Goal: Transaction & Acquisition: Purchase product/service

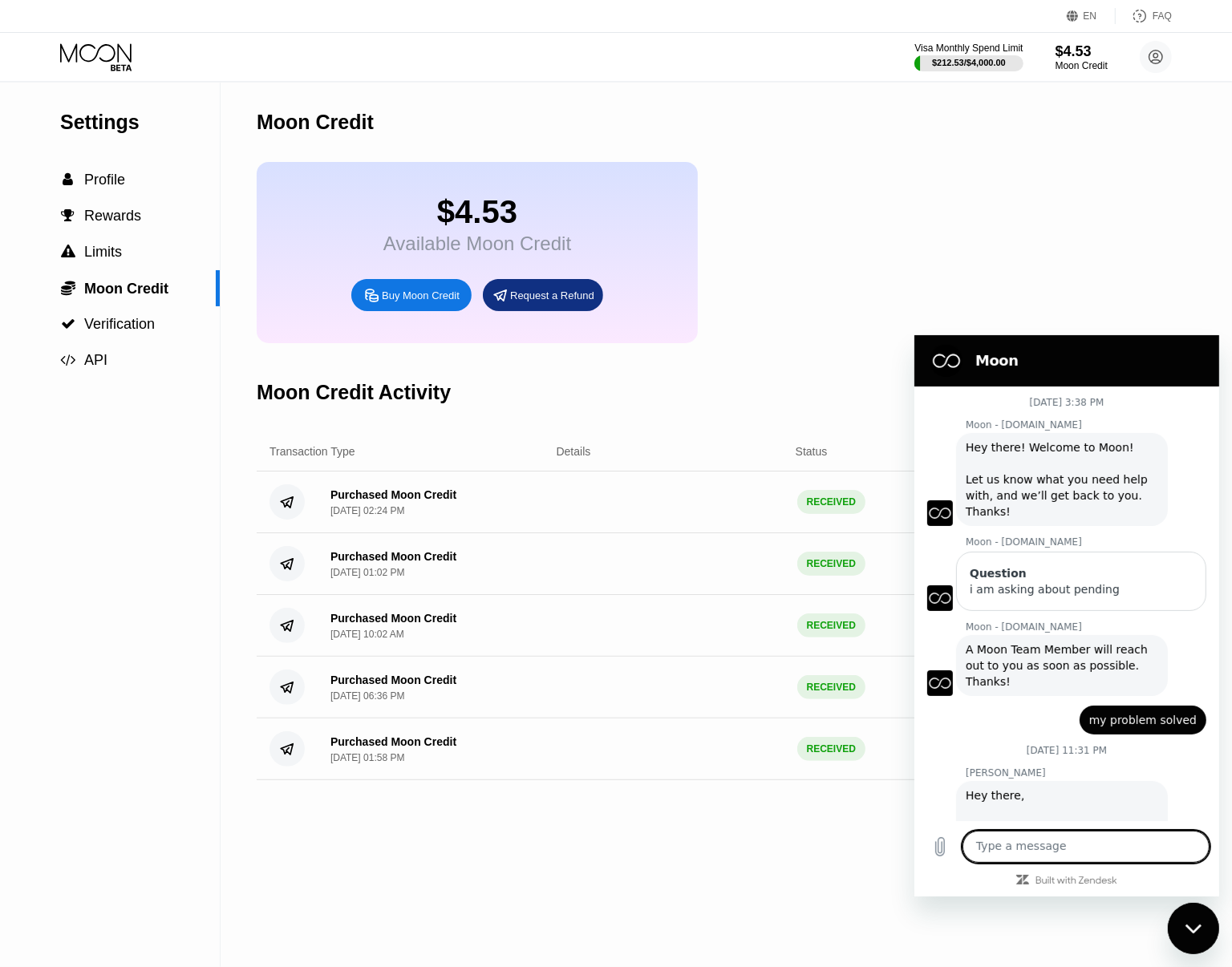
scroll to position [1412, 0]
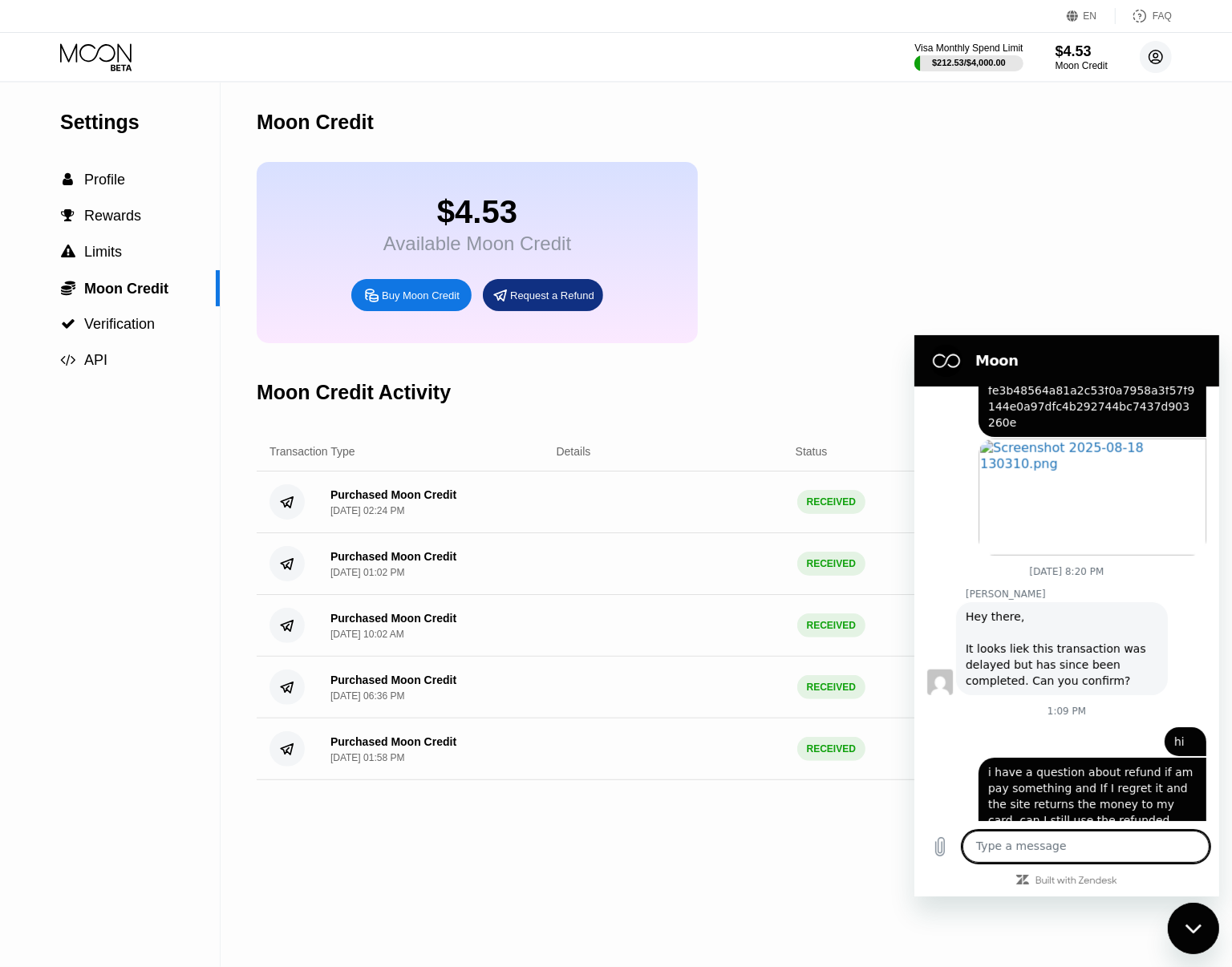
click at [1156, 54] on circle at bounding box center [1155, 56] width 32 height 32
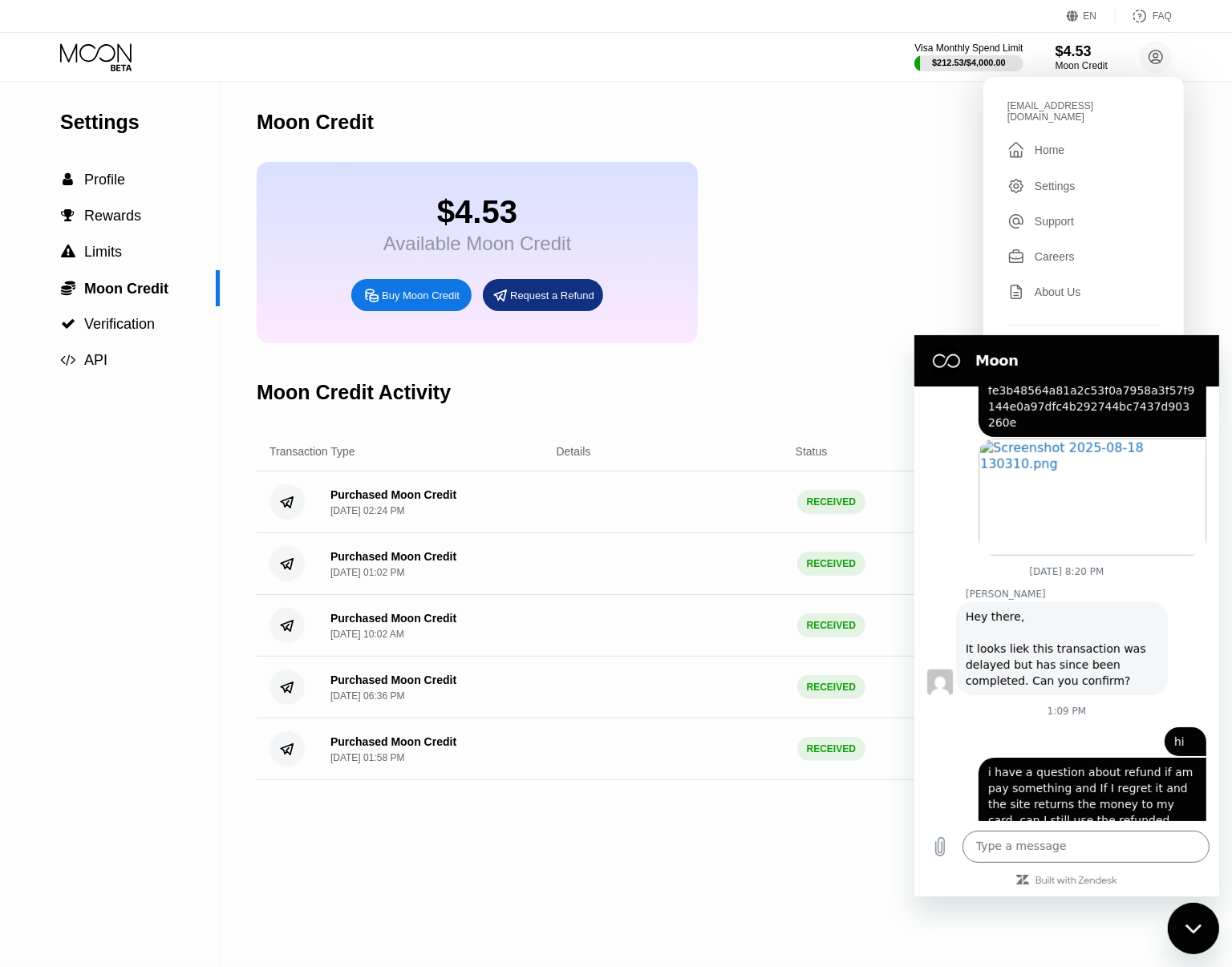
click at [1095, 95] on div "alirezakp1105@gmail.com  Home Settings Support Careers About Us Log out Privac…" at bounding box center [1084, 246] width 201 height 340
click at [1090, 103] on div "alirezakp1105@gmail.com" at bounding box center [1083, 111] width 152 height 22
copy div "alirezakp1105@gmail.com "
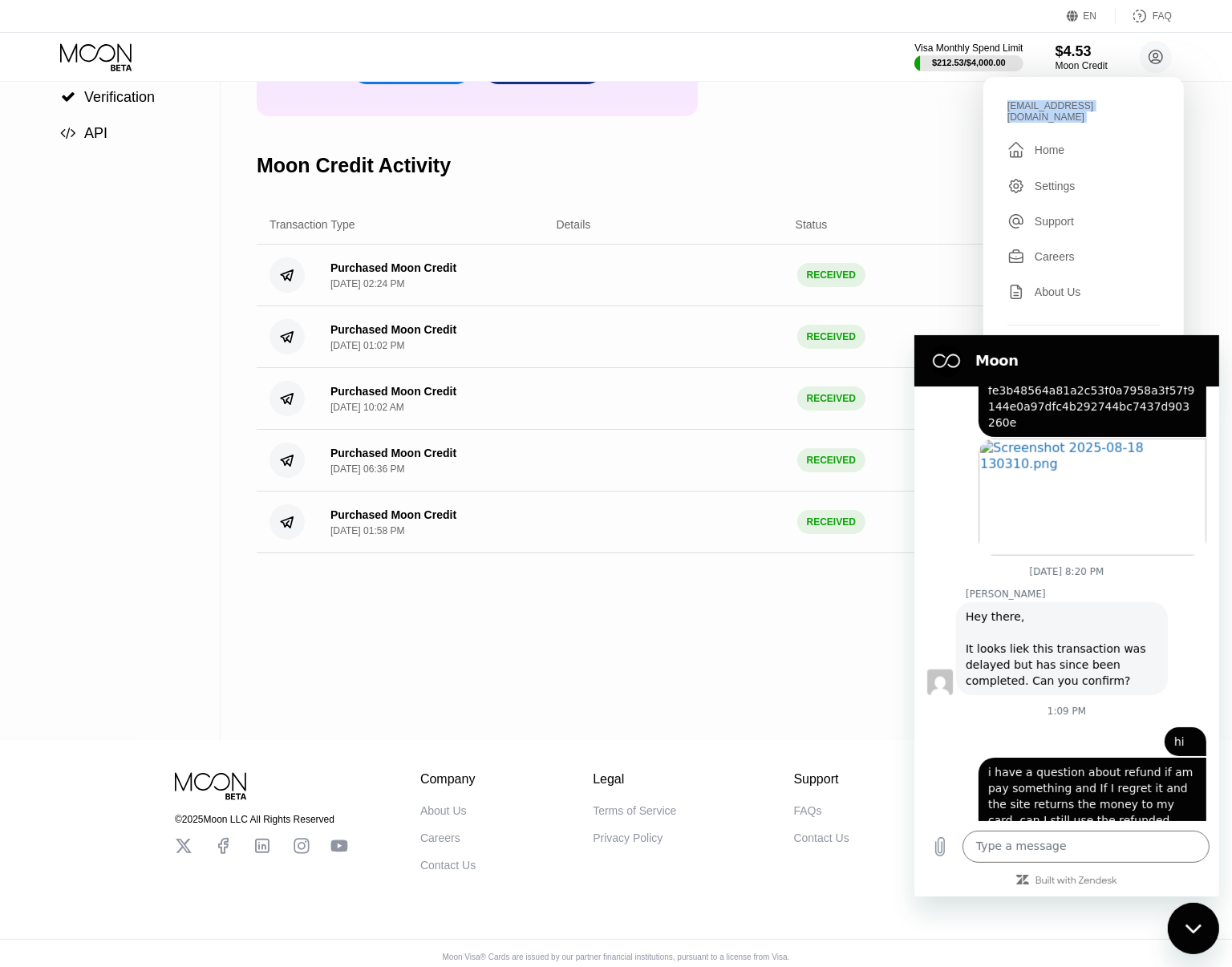
scroll to position [245, 0]
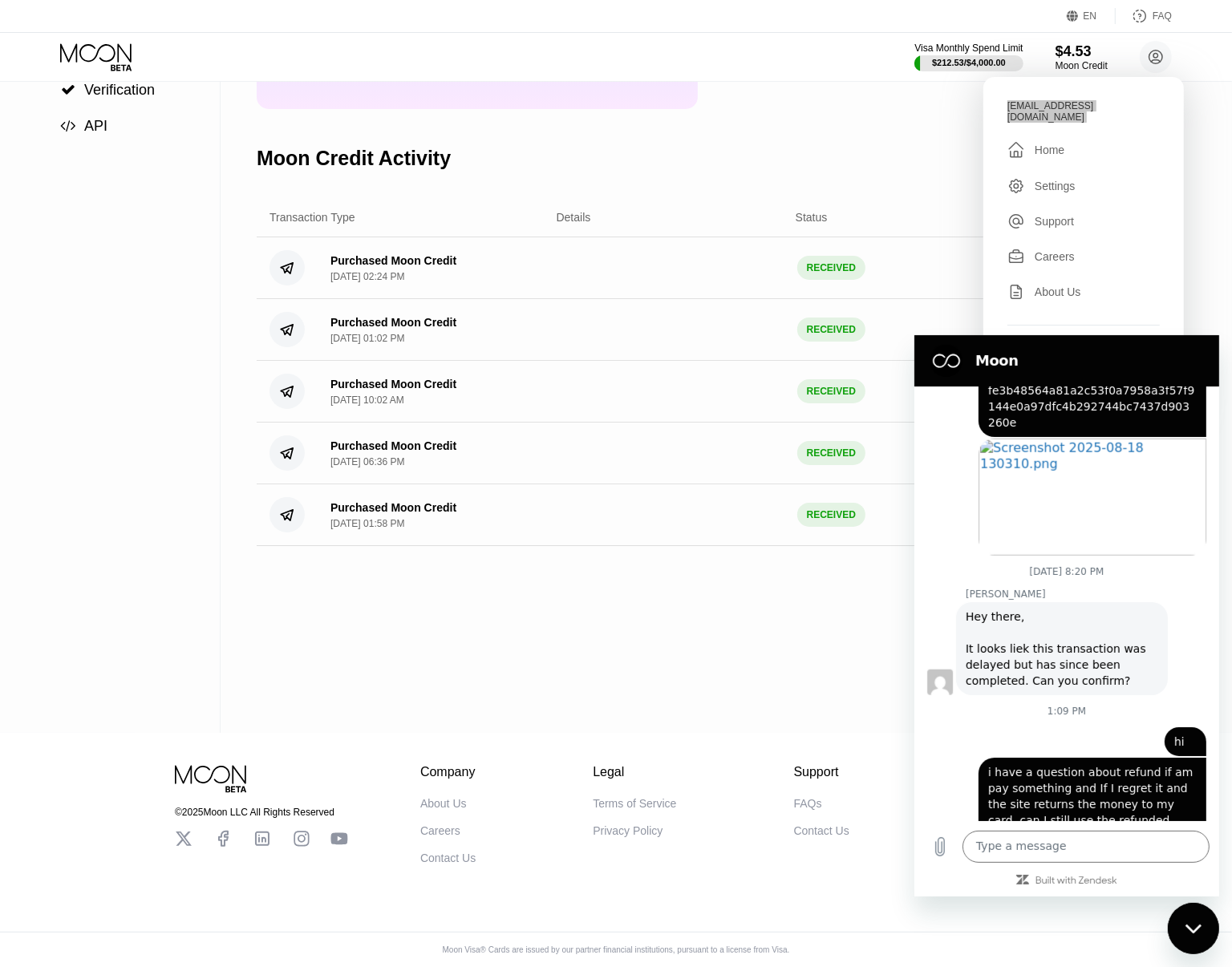
drag, startPoint x: 2373, startPoint y: 1790, endPoint x: 1202, endPoint y: 909, distance: 1465.4
click at [1202, 920] on div "Close messaging window" at bounding box center [1193, 928] width 49 height 48
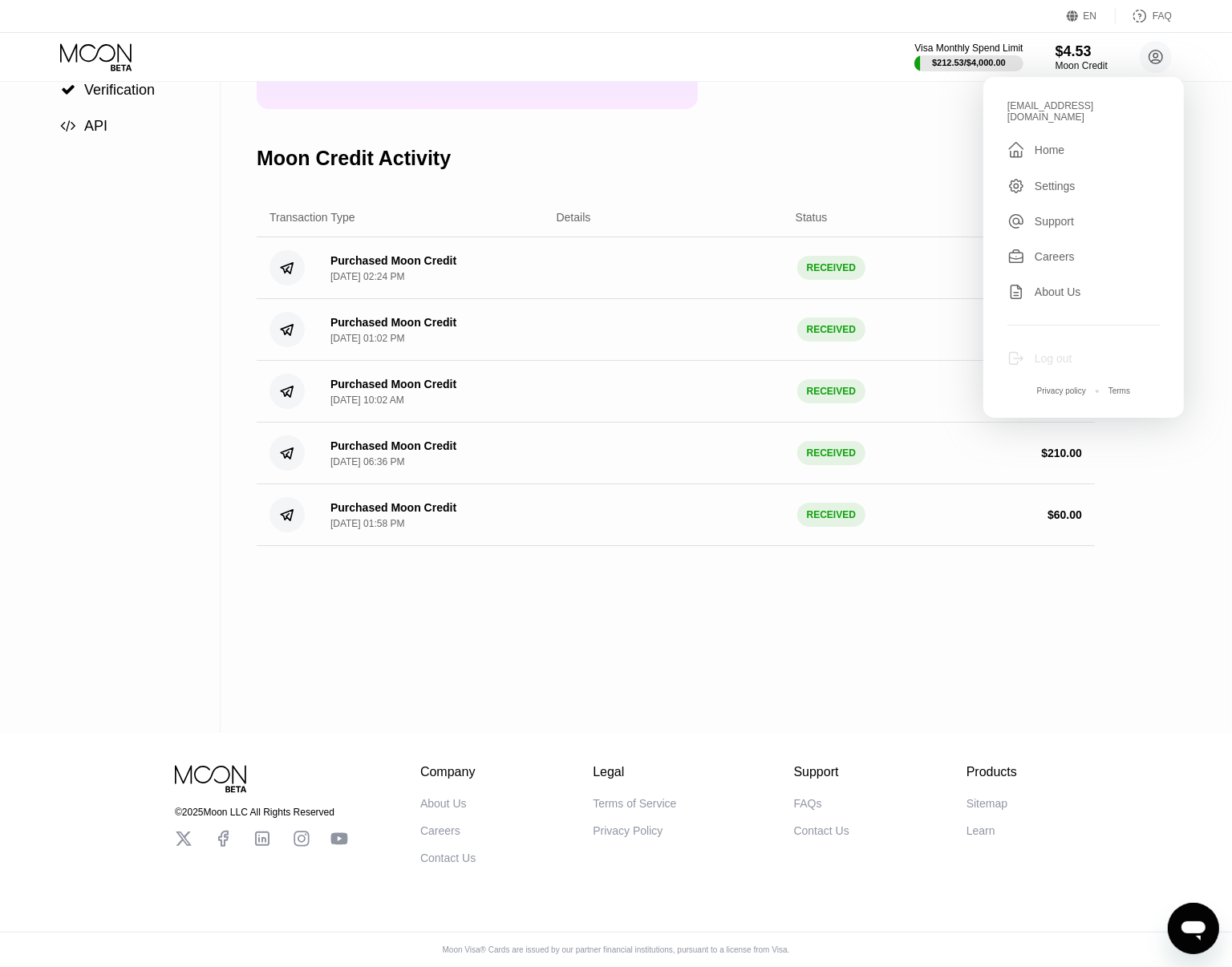
click at [1065, 352] on div "Log out" at bounding box center [1054, 358] width 38 height 13
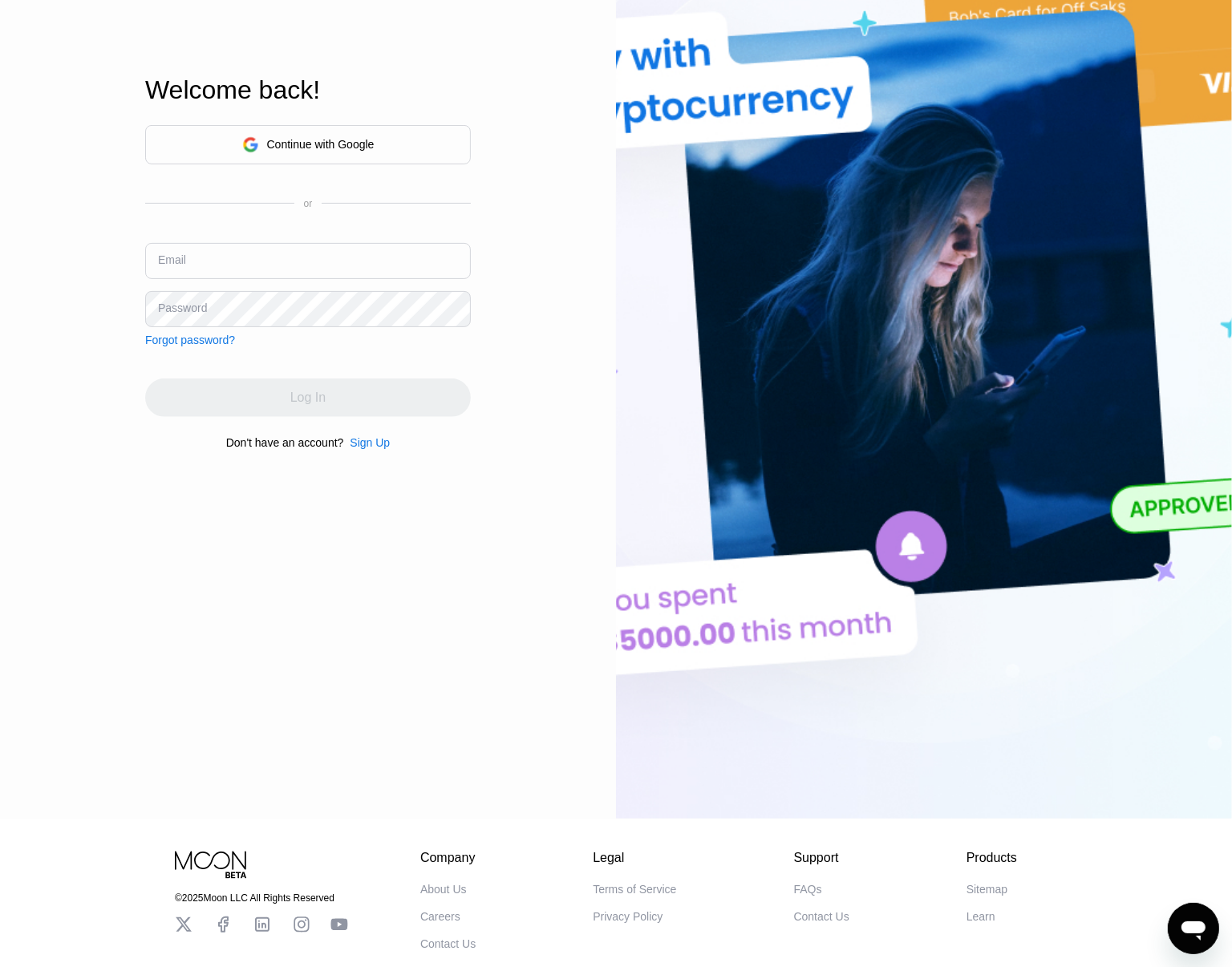
type input "AlirezaKP1105@gmail.com"
click at [563, 775] on div "Log In Sign Up EN Language Select an item Save Welcome back! Continue with Goog…" at bounding box center [308, 286] width 616 height 1064
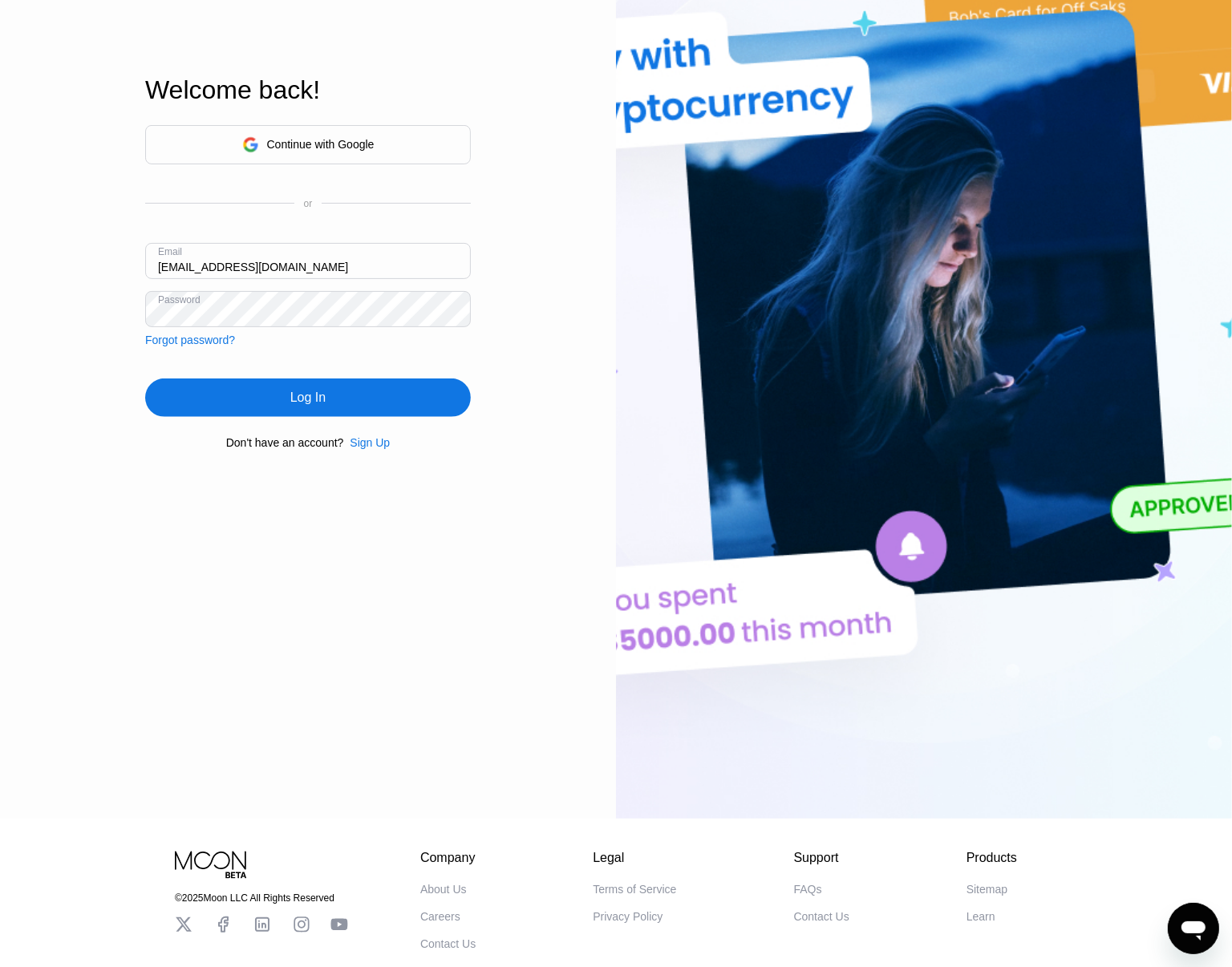
click at [270, 374] on div "Continue with Google or Email AlirezaKP1105@gmail.com Password Forgot password?…" at bounding box center [308, 287] width 326 height 326
click at [253, 394] on div "Log In" at bounding box center [308, 398] width 326 height 39
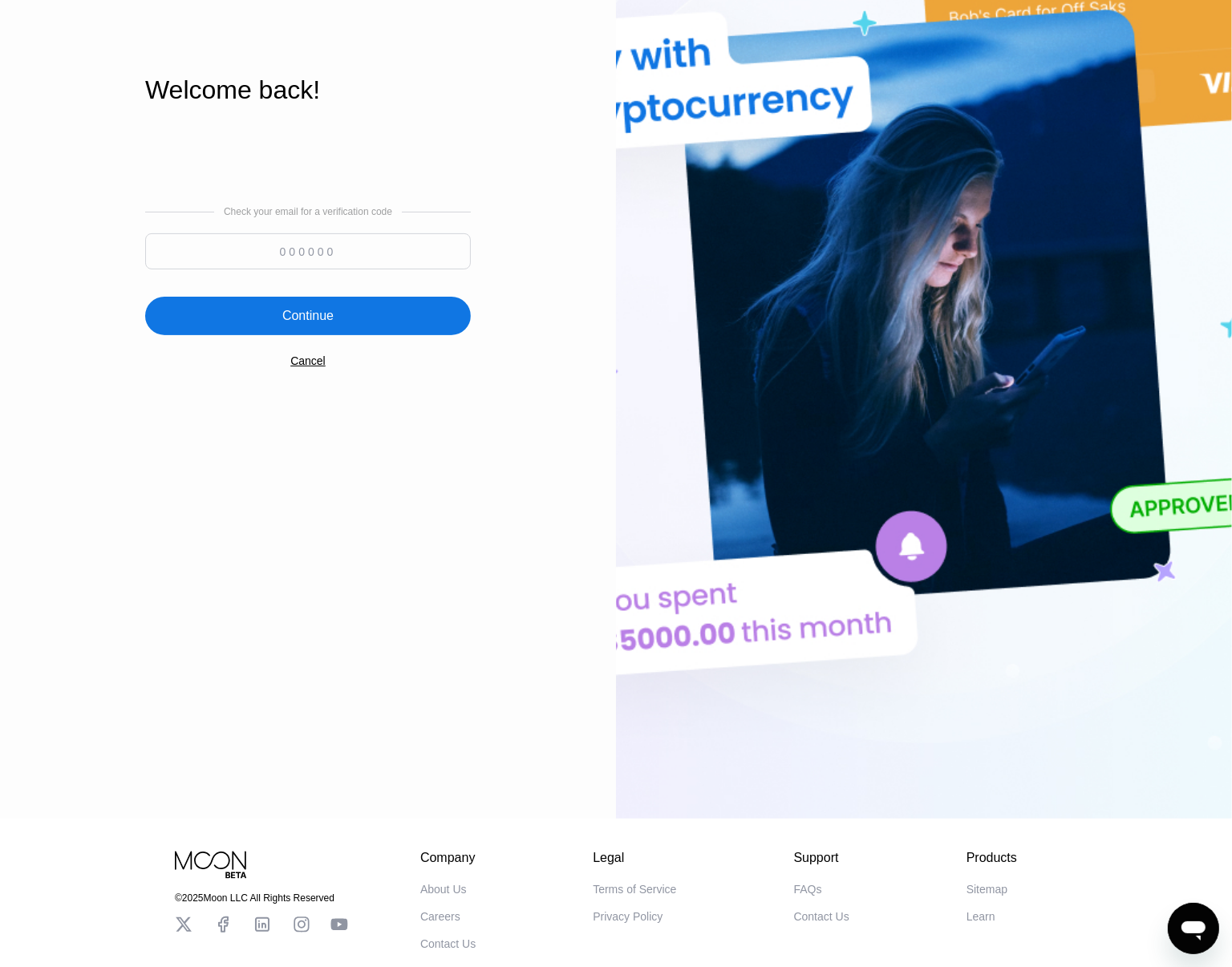
click at [619, 743] on img at bounding box center [924, 286] width 616 height 1064
click at [315, 363] on div "Cancel" at bounding box center [308, 360] width 35 height 13
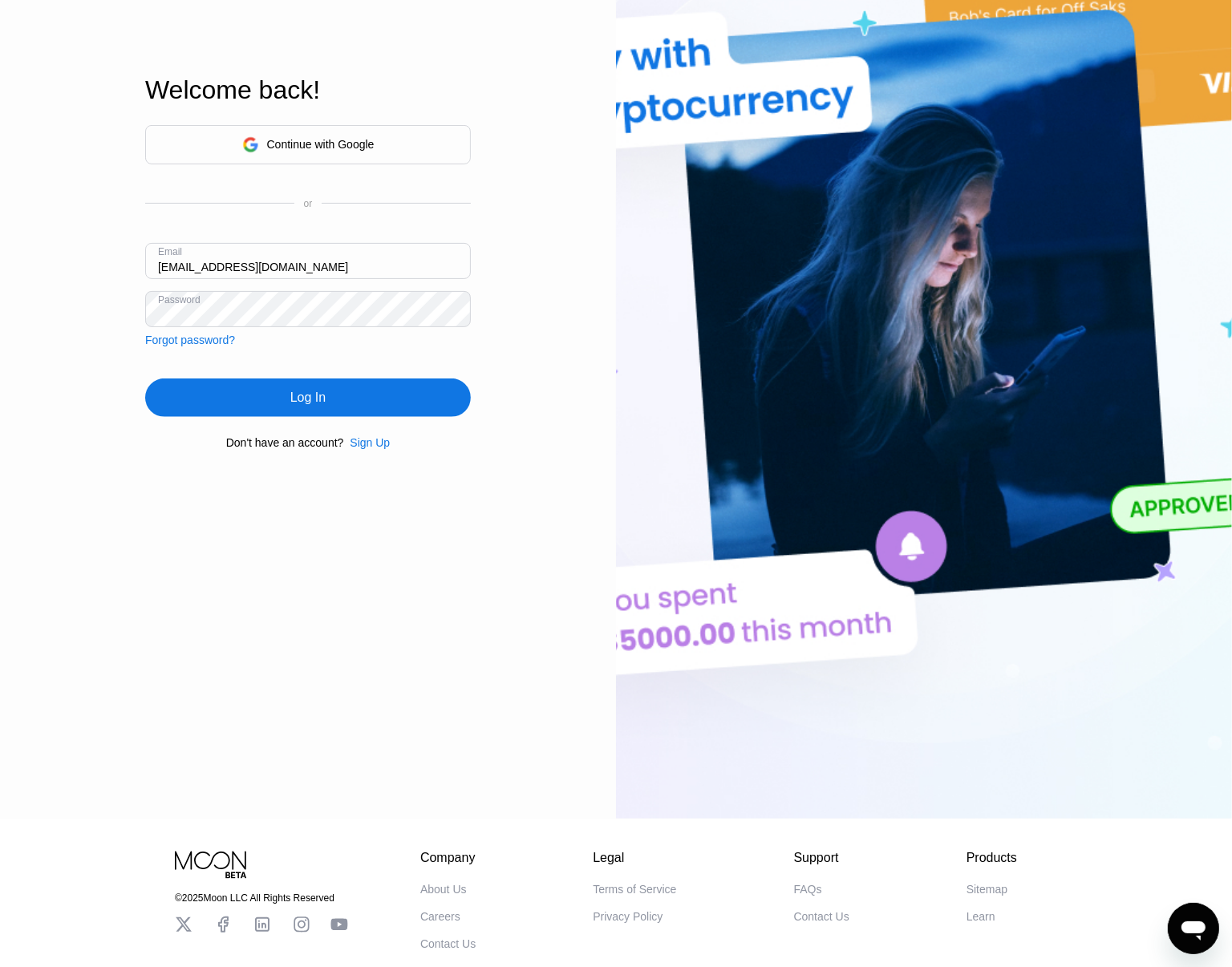
click at [542, 776] on div "Log In Sign Up EN Language Select an item Save Welcome back! Continue with Goog…" at bounding box center [308, 286] width 616 height 1064
click at [371, 442] on div "Sign Up" at bounding box center [369, 442] width 40 height 13
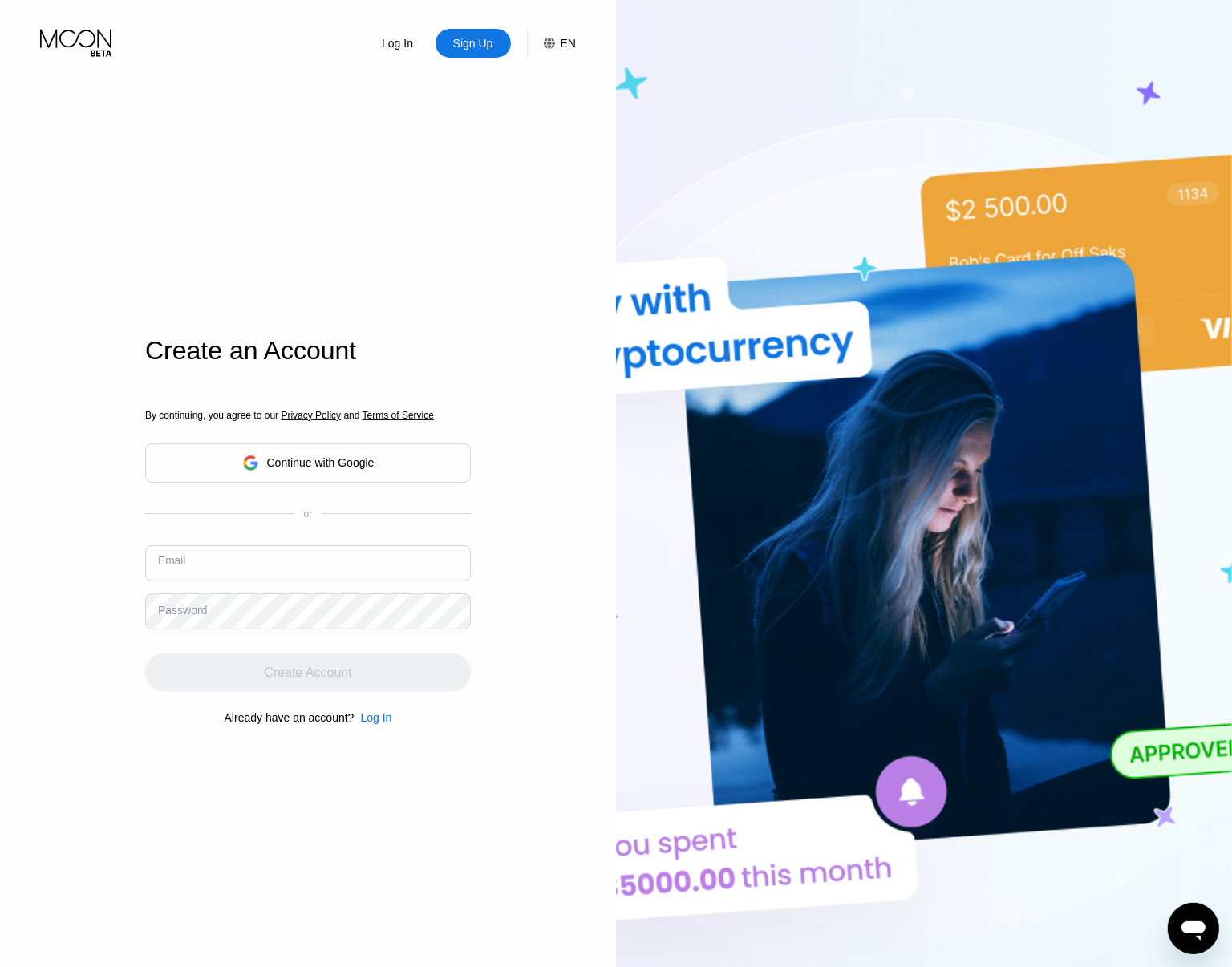
click at [317, 562] on input "text" at bounding box center [308, 563] width 326 height 36
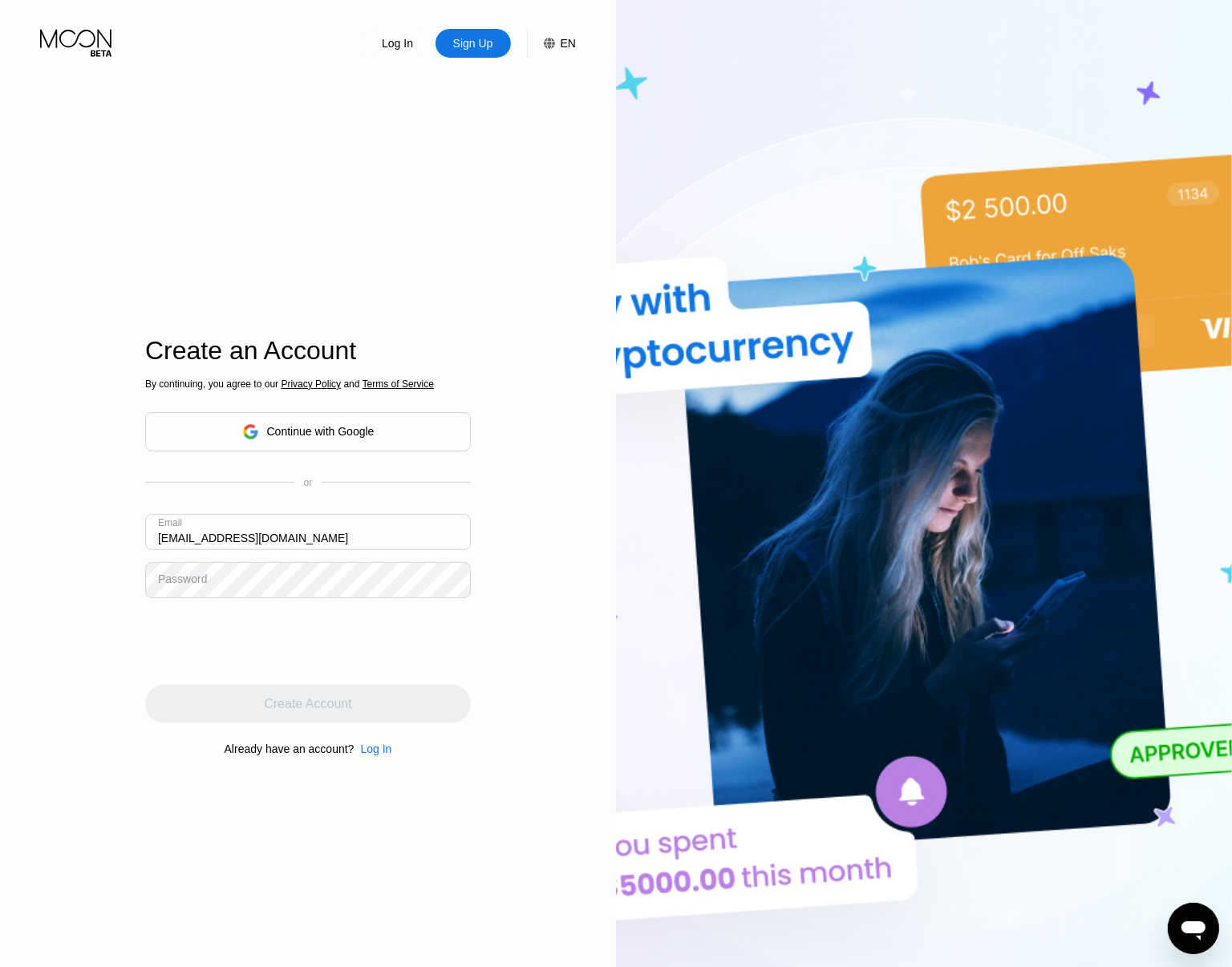
type input "[EMAIL_ADDRESS][DOMAIN_NAME]"
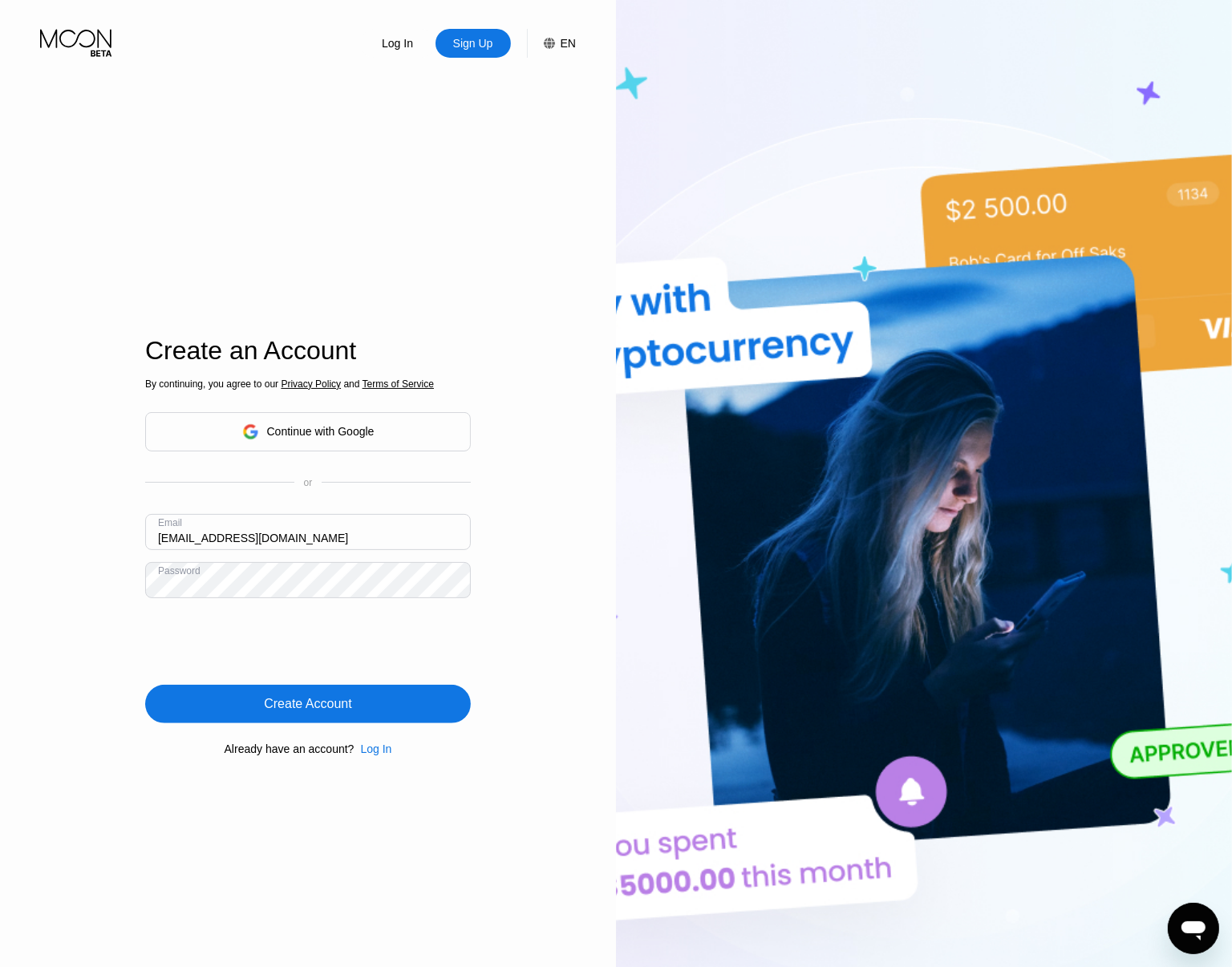
click at [355, 716] on div "Create Account" at bounding box center [308, 704] width 326 height 39
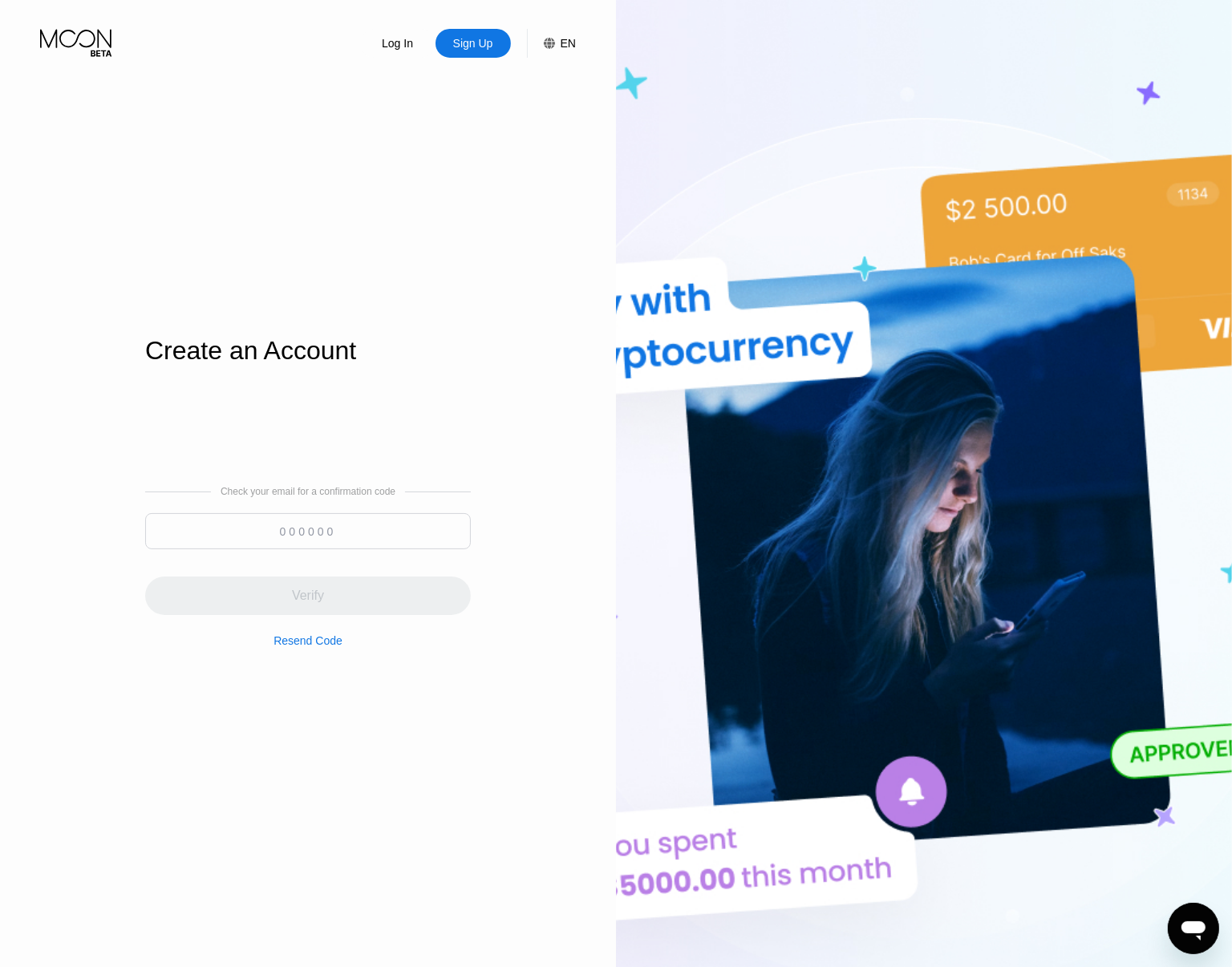
click at [369, 533] on input at bounding box center [308, 531] width 326 height 36
paste input "145886"
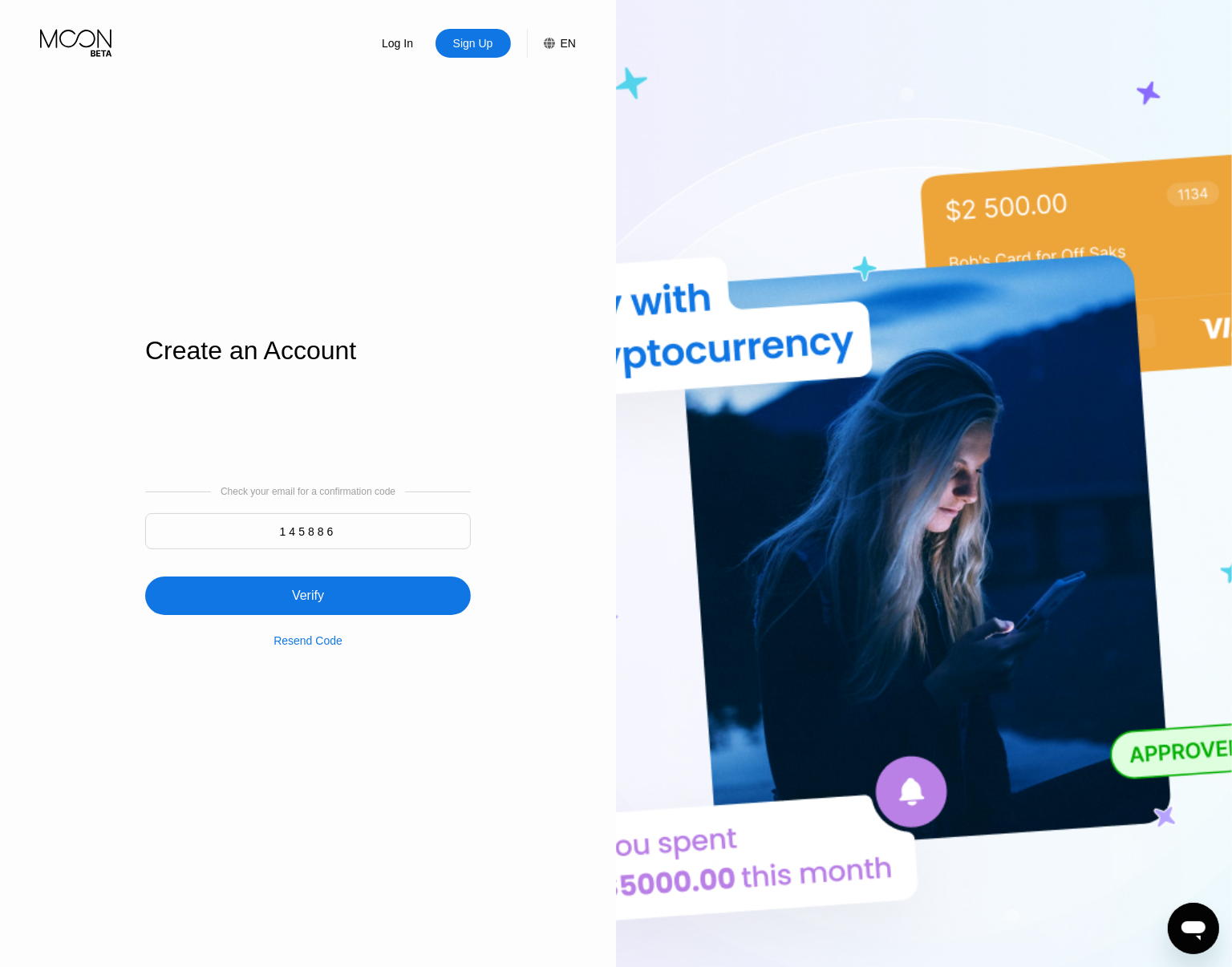
type input "145886"
click at [338, 598] on div "Verify" at bounding box center [308, 596] width 326 height 39
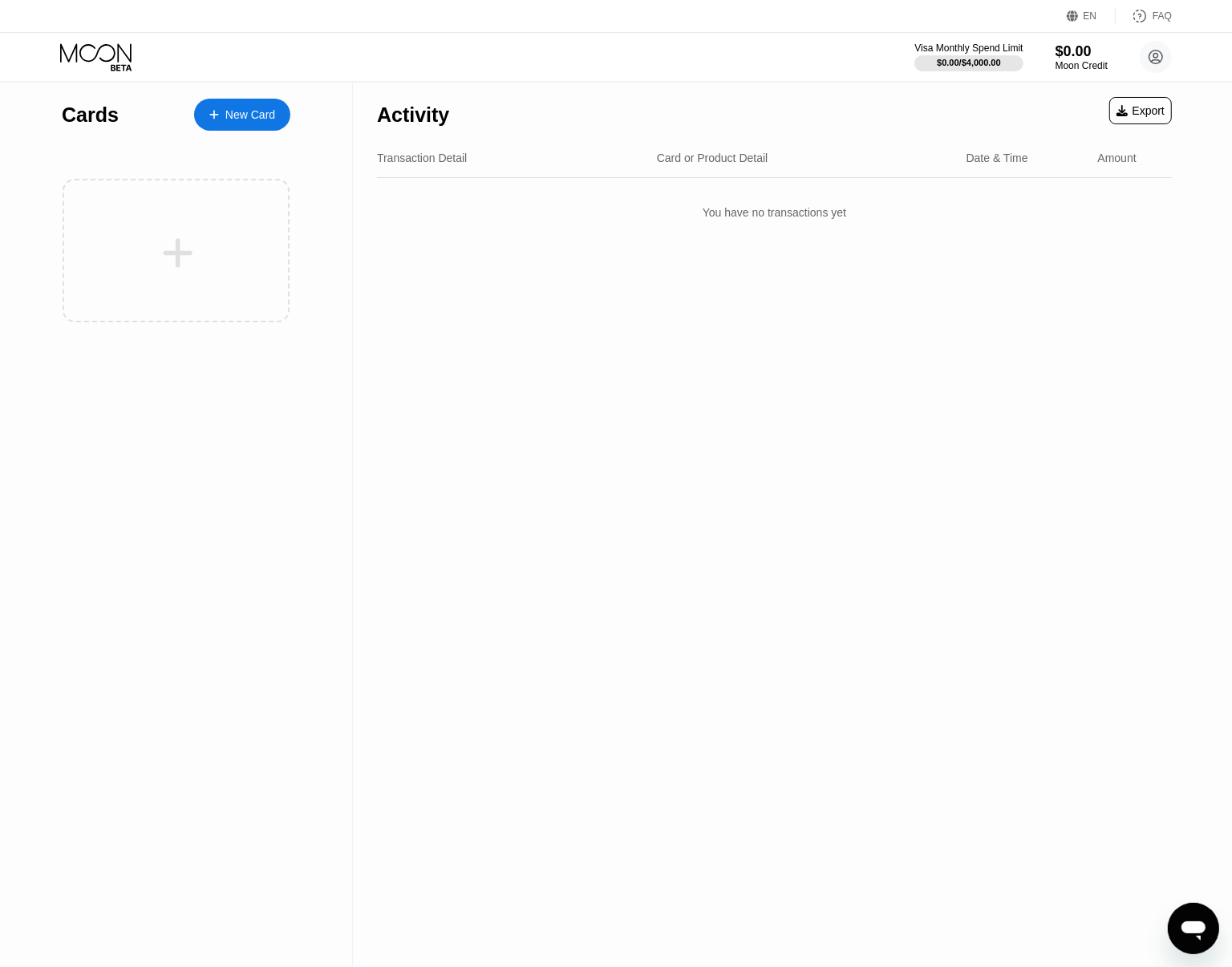
click at [266, 120] on div "New Card" at bounding box center [249, 115] width 49 height 14
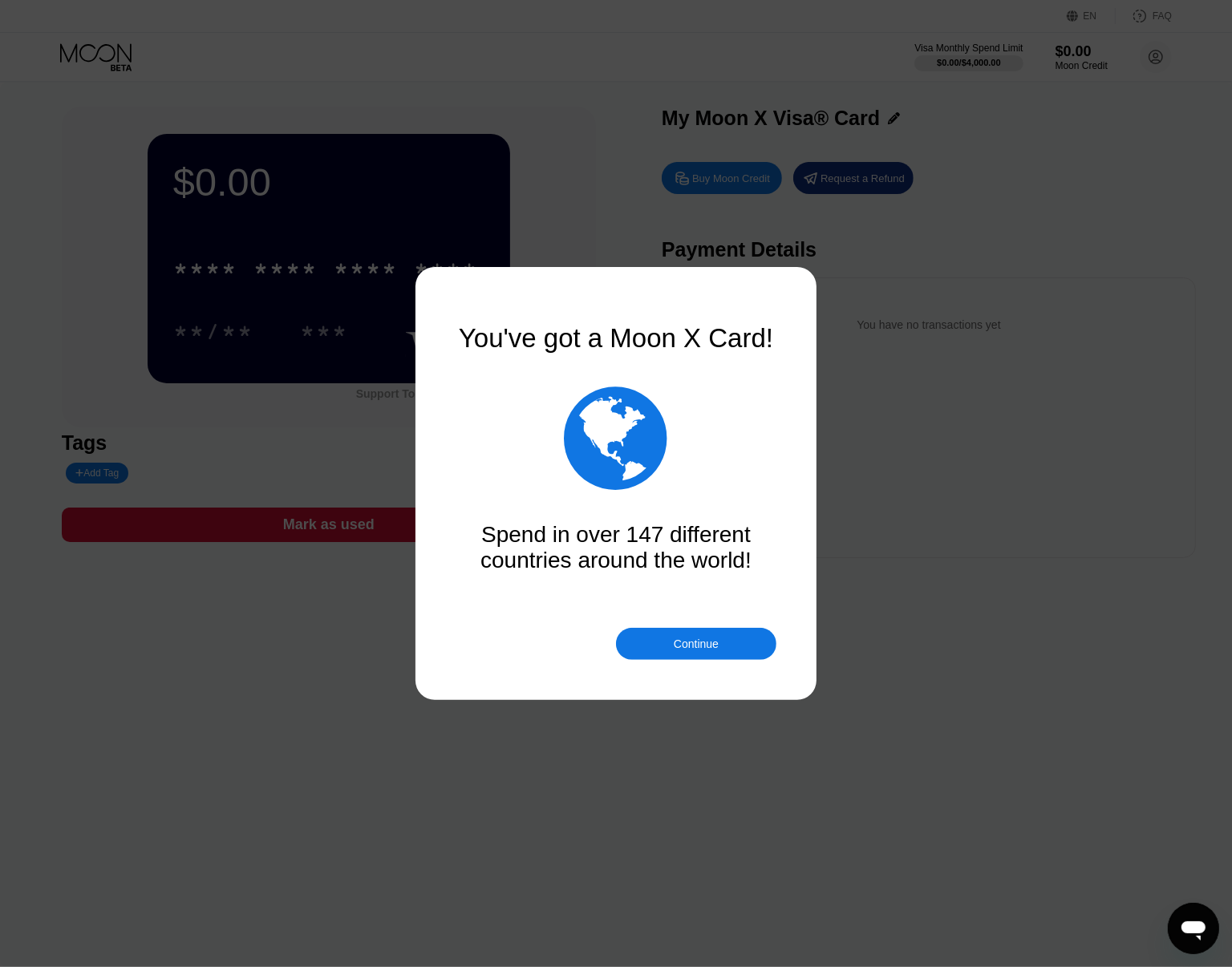
click at [688, 644] on div "Continue" at bounding box center [697, 643] width 45 height 13
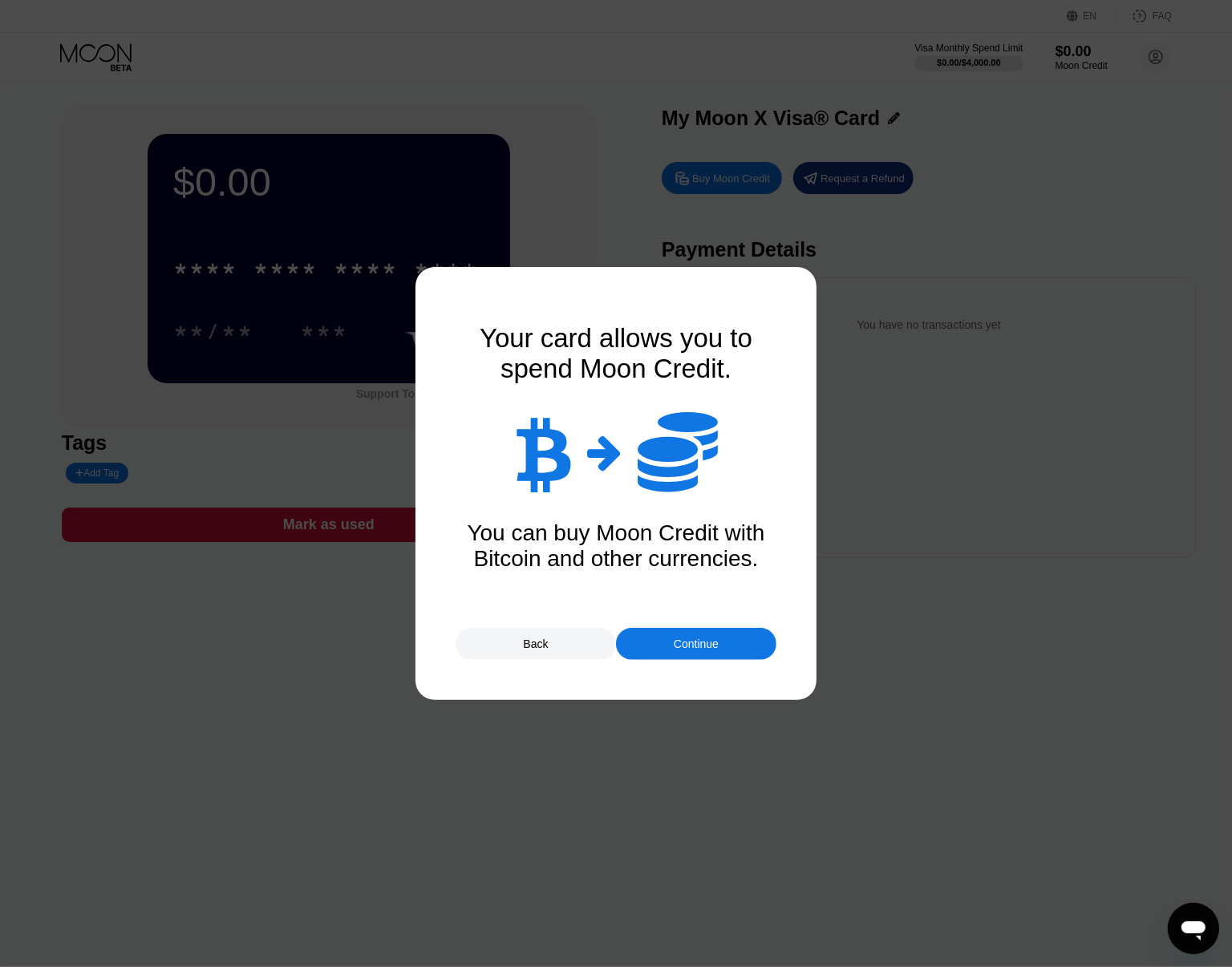
click at [674, 648] on div "Continue" at bounding box center [697, 643] width 45 height 13
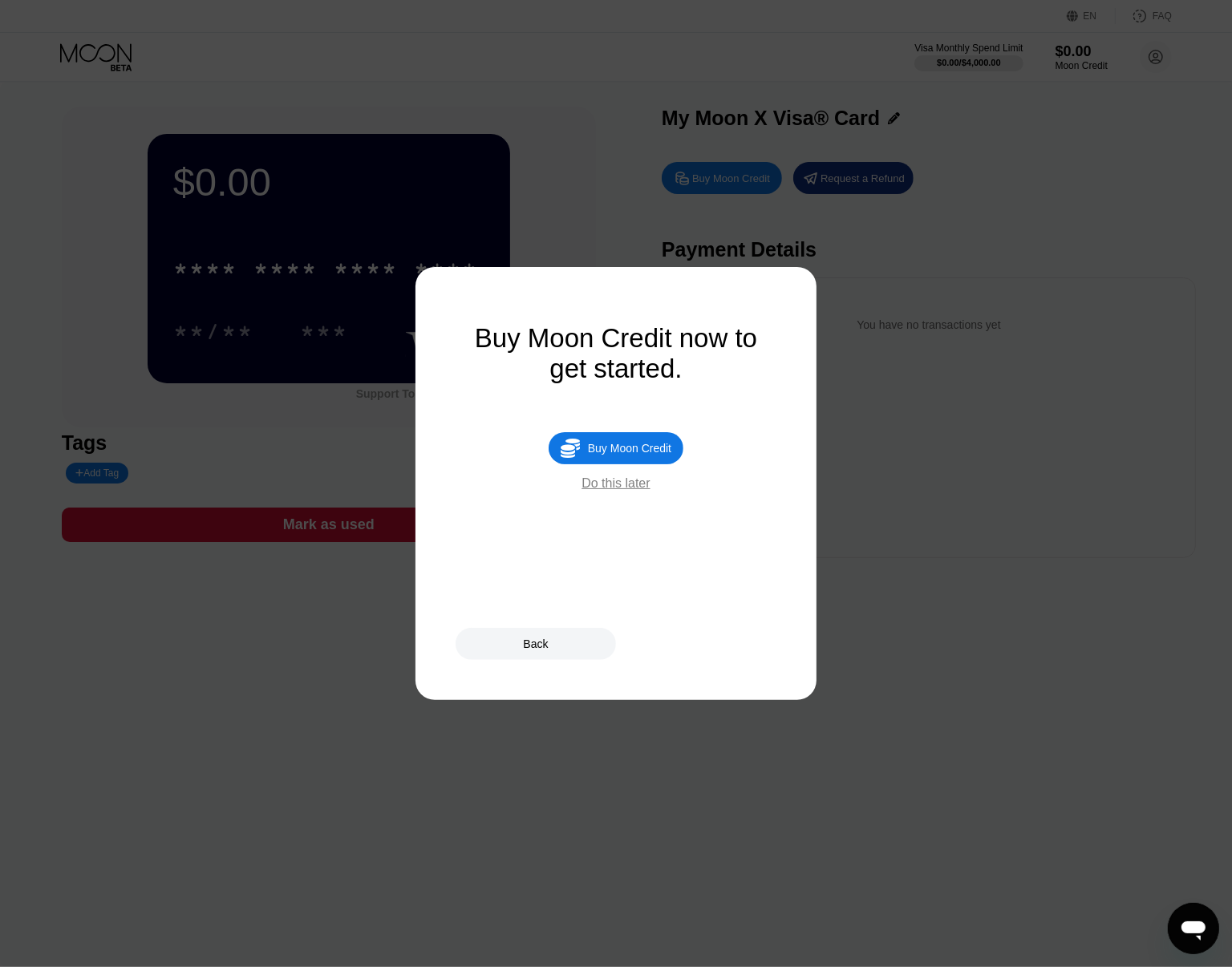
click at [619, 491] on div "Do this later" at bounding box center [615, 483] width 68 height 15
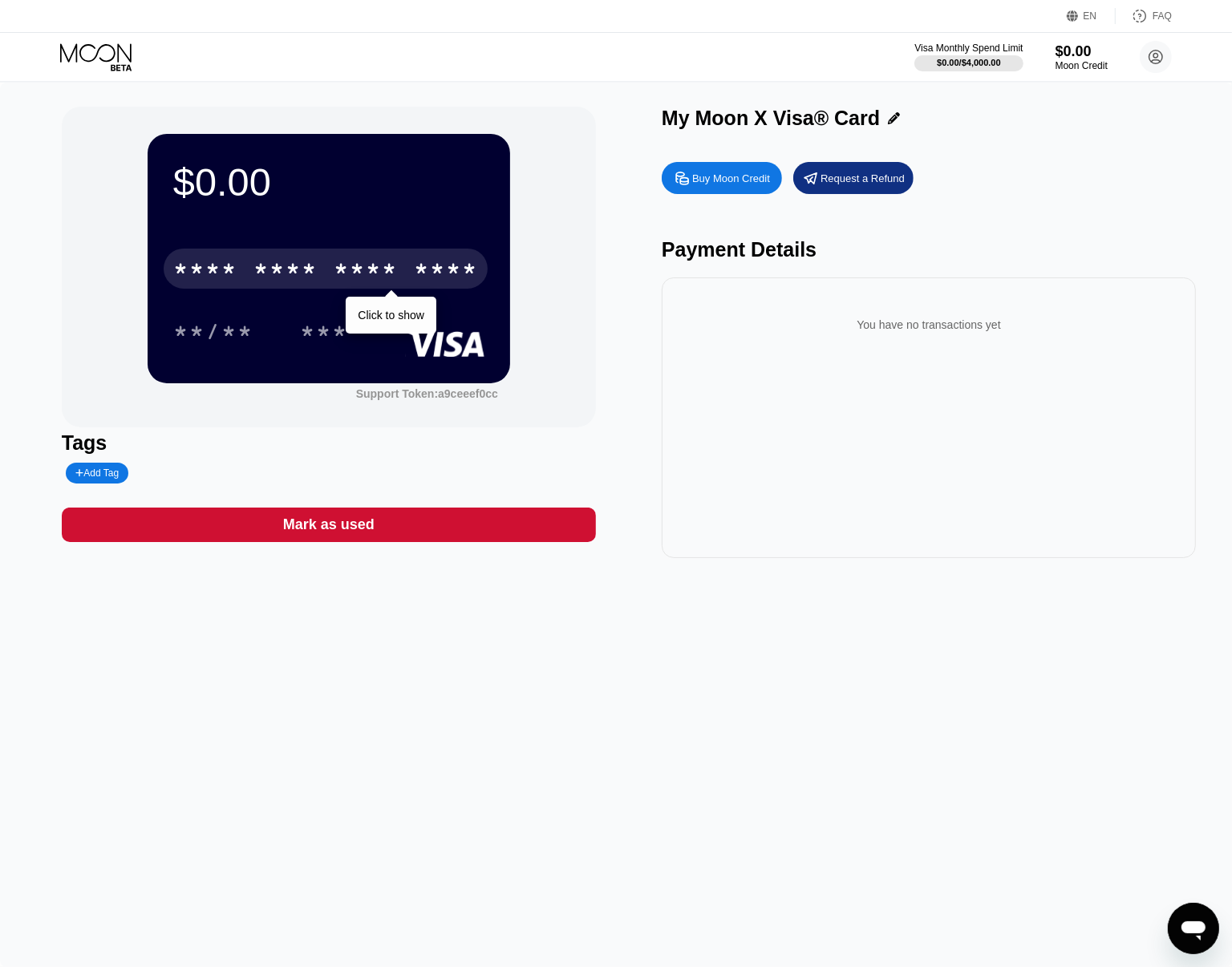
click at [429, 270] on div "****" at bounding box center [446, 271] width 64 height 25
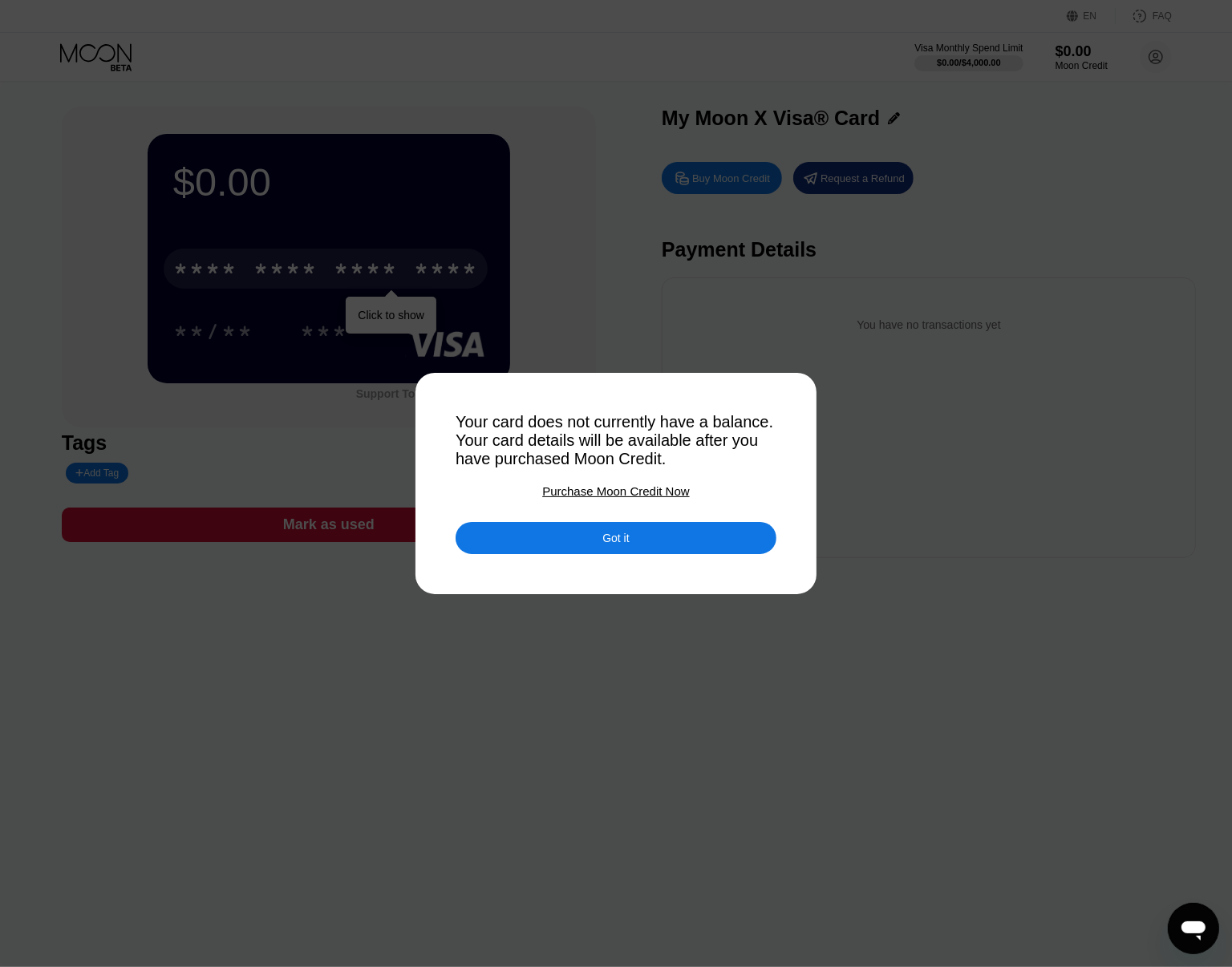
drag, startPoint x: 490, startPoint y: 421, endPoint x: 635, endPoint y: 419, distance: 145.0
click at [615, 418] on div "Your card does not currently have a balance. Your card details will be availabl…" at bounding box center [616, 440] width 321 height 55
drag, startPoint x: 635, startPoint y: 419, endPoint x: 696, endPoint y: 427, distance: 61.5
click at [693, 426] on div "Your card does not currently have a balance. Your card details will be availabl…" at bounding box center [616, 440] width 321 height 55
click at [696, 427] on div "Your card does not currently have a balance. Your card details will be availabl…" at bounding box center [616, 440] width 321 height 55
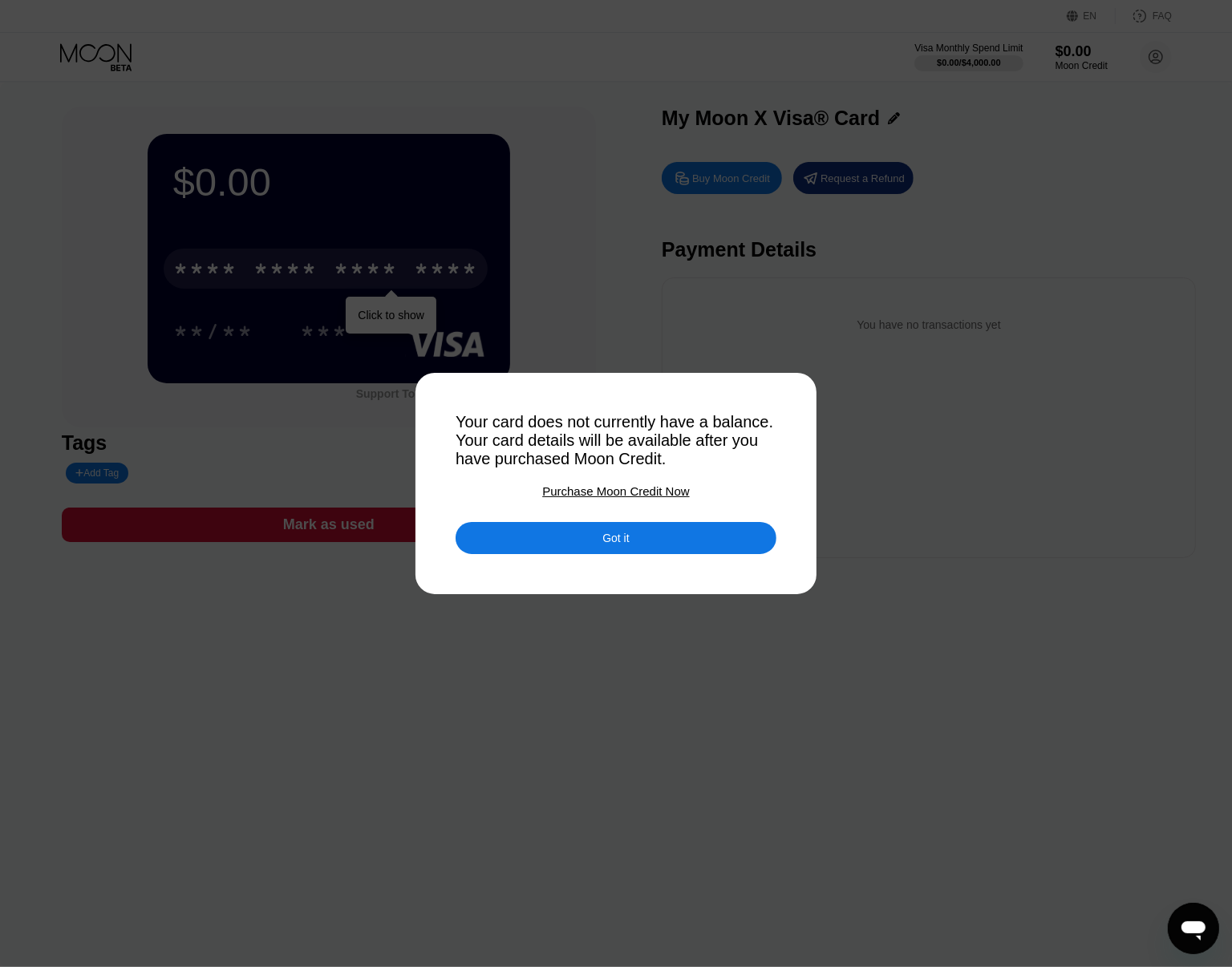
drag, startPoint x: 591, startPoint y: 434, endPoint x: 693, endPoint y: 435, distance: 102.0
click at [692, 435] on div "Your card does not currently have a balance. Your card details will be availabl…" at bounding box center [616, 440] width 321 height 55
drag, startPoint x: 466, startPoint y: 461, endPoint x: 571, endPoint y: 466, distance: 105.1
click at [567, 464] on div "Your card does not currently have a balance. Your card details will be availabl…" at bounding box center [616, 440] width 321 height 55
click at [665, 551] on div "Got it" at bounding box center [616, 537] width 321 height 32
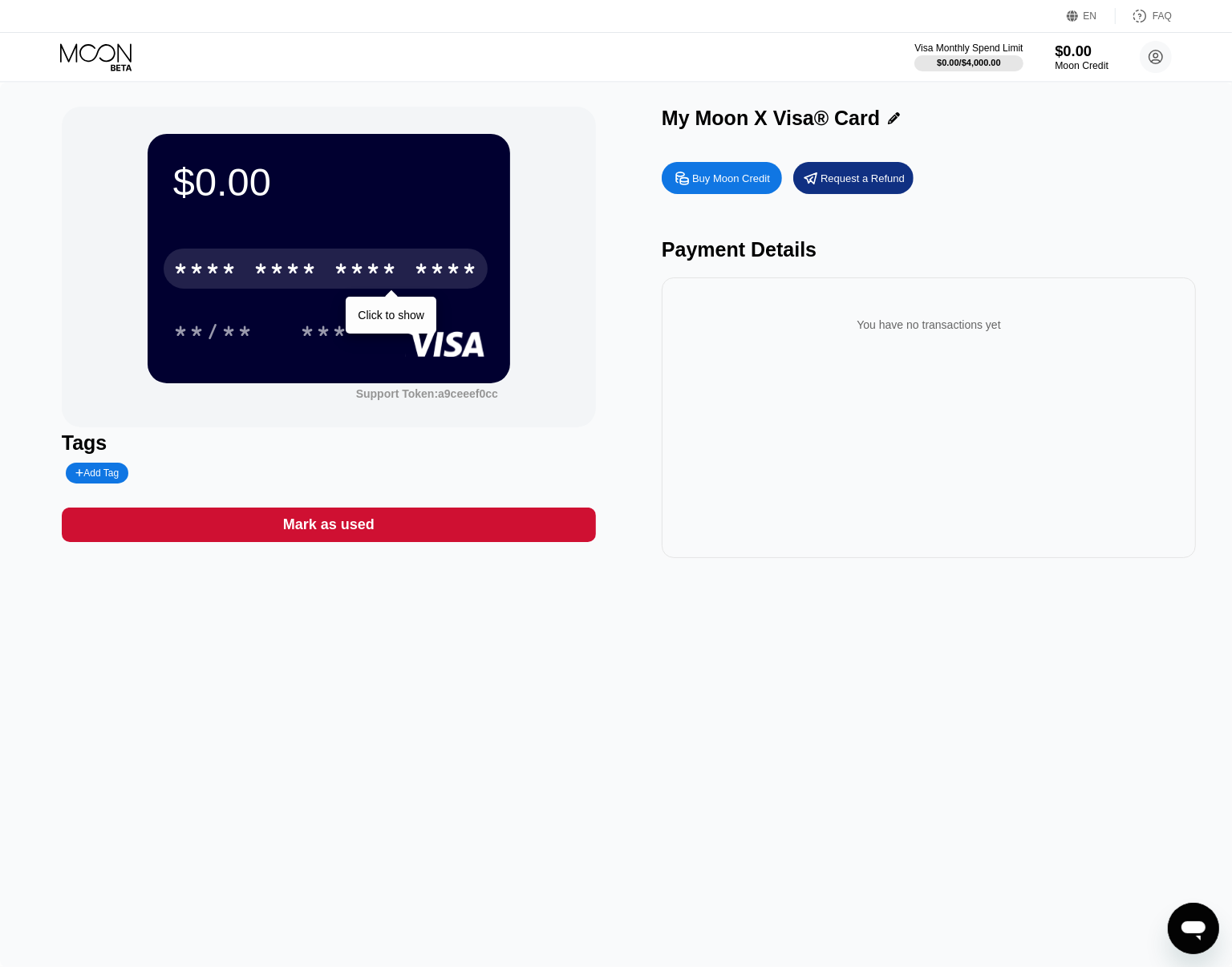
click at [1063, 64] on div "Moon Credit" at bounding box center [1081, 66] width 53 height 12
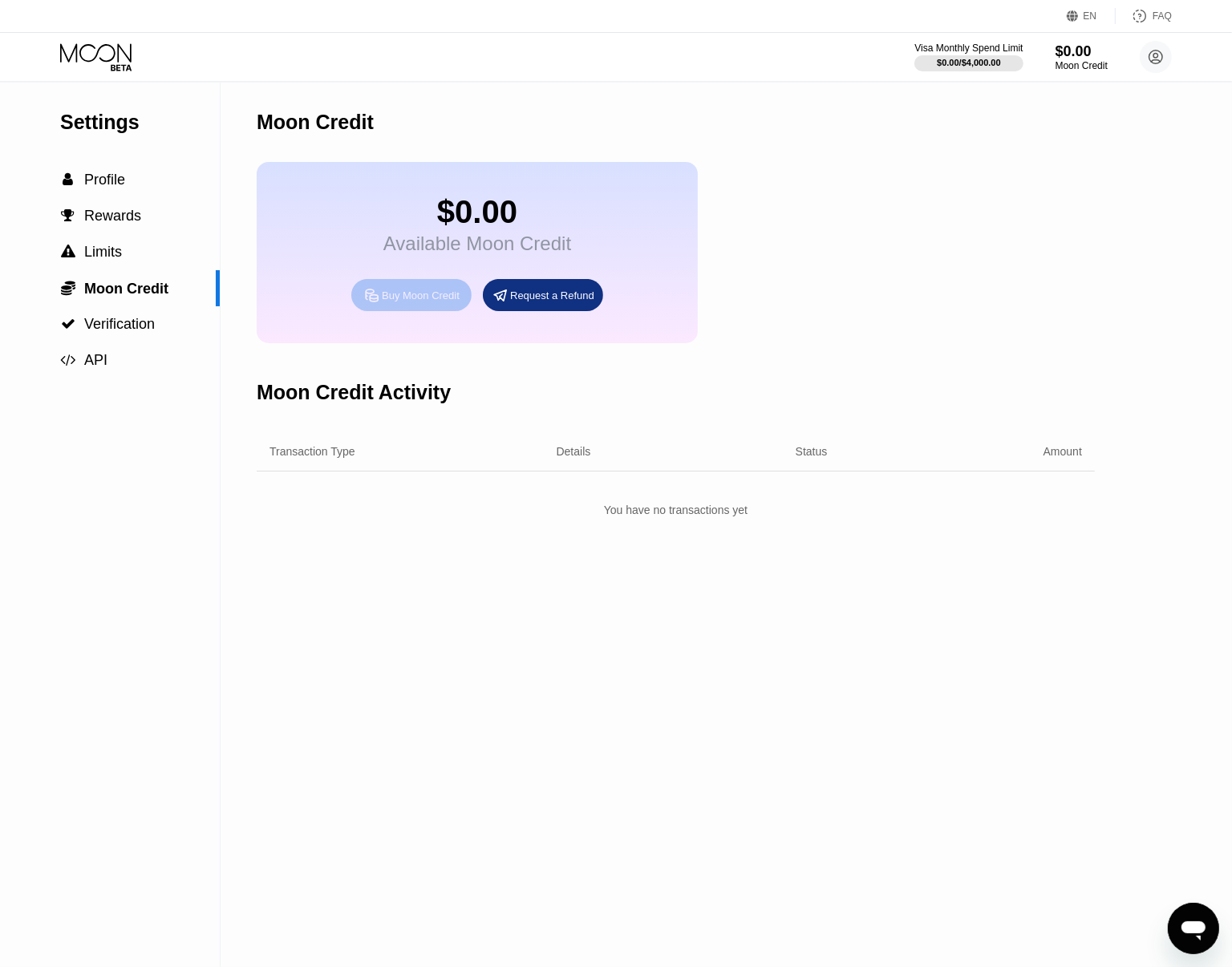
click at [446, 303] on div "Buy Moon Credit" at bounding box center [421, 296] width 78 height 14
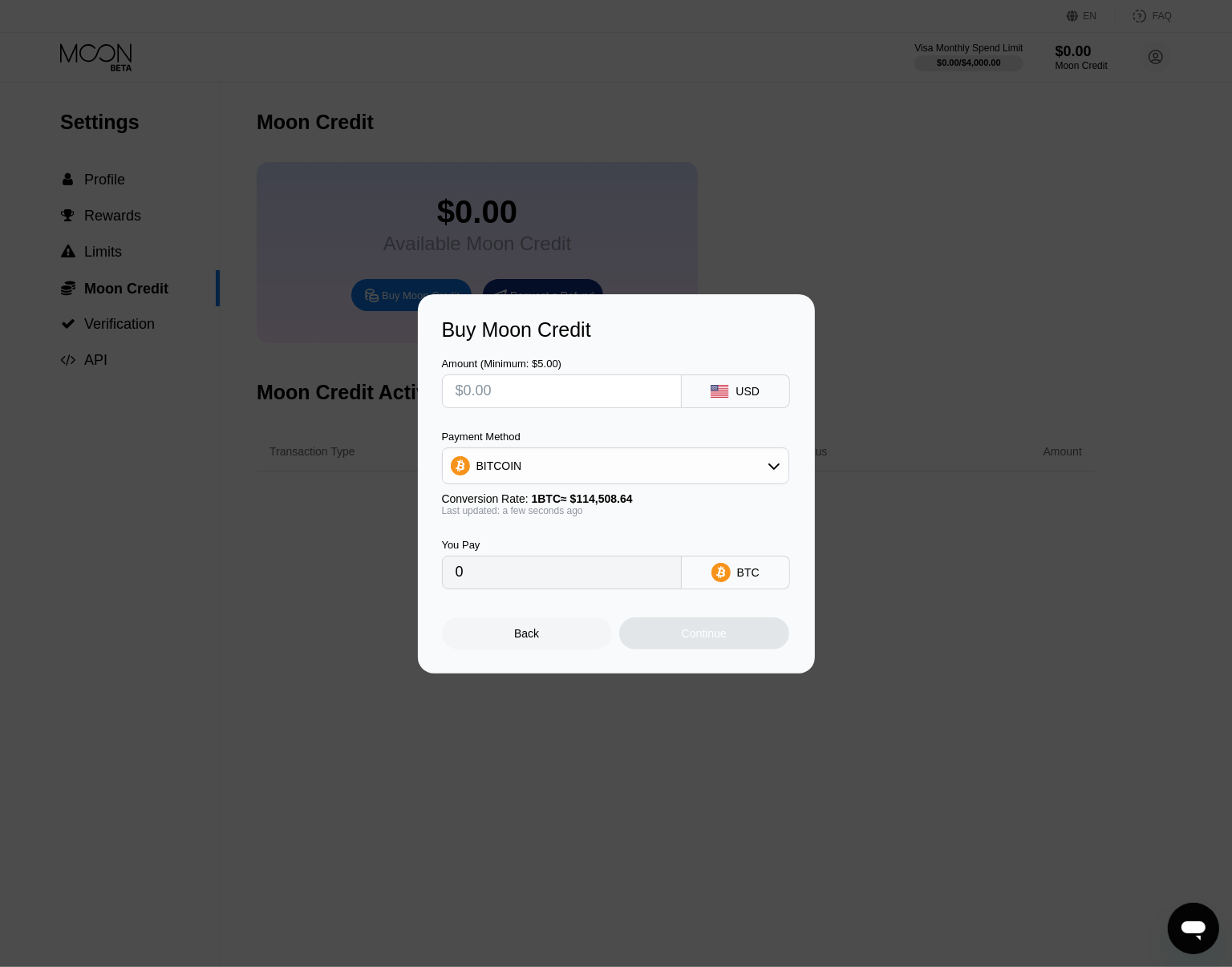
click at [559, 464] on div "BITCOIN" at bounding box center [615, 466] width 345 height 32
click at [534, 532] on div "USDT on TRON" at bounding box center [616, 545] width 338 height 32
type input "0.00"
click at [511, 391] on input "text" at bounding box center [562, 391] width 212 height 32
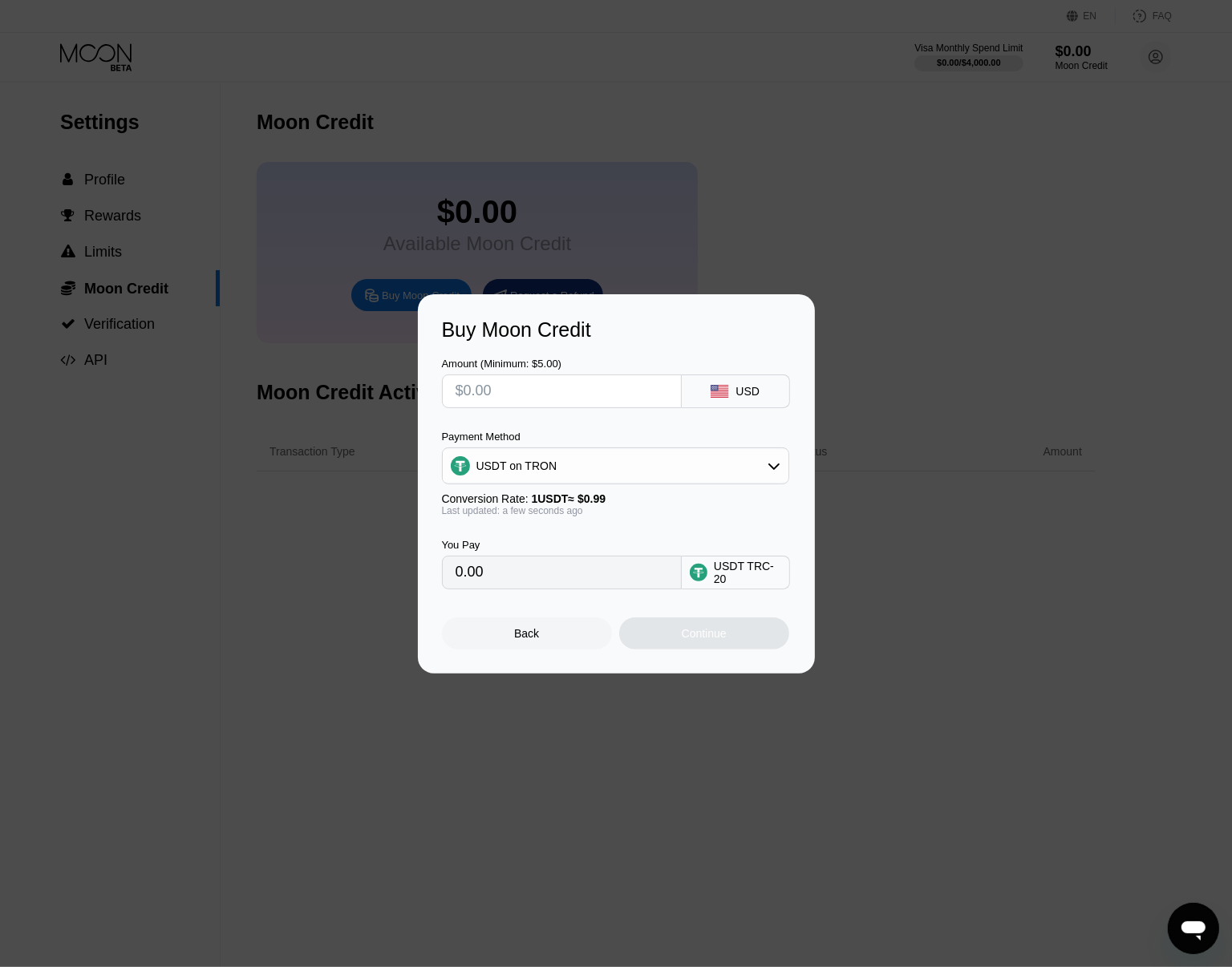
type input "$1"
type input "1.01"
type input "$10"
type input "10.10"
type input "$100"
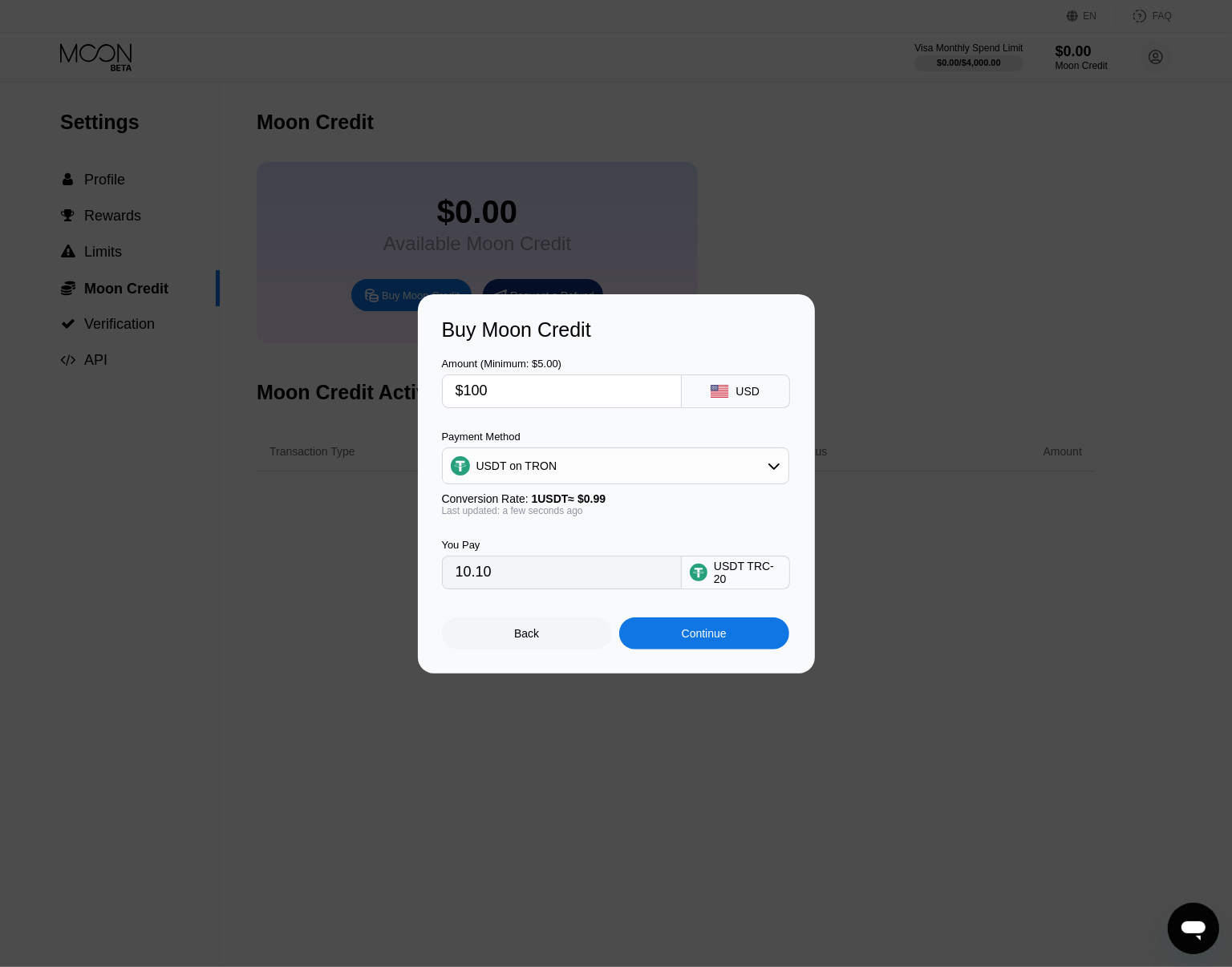
type input "101.01"
type input "$100"
click at [711, 650] on div "Continue" at bounding box center [703, 633] width 170 height 32
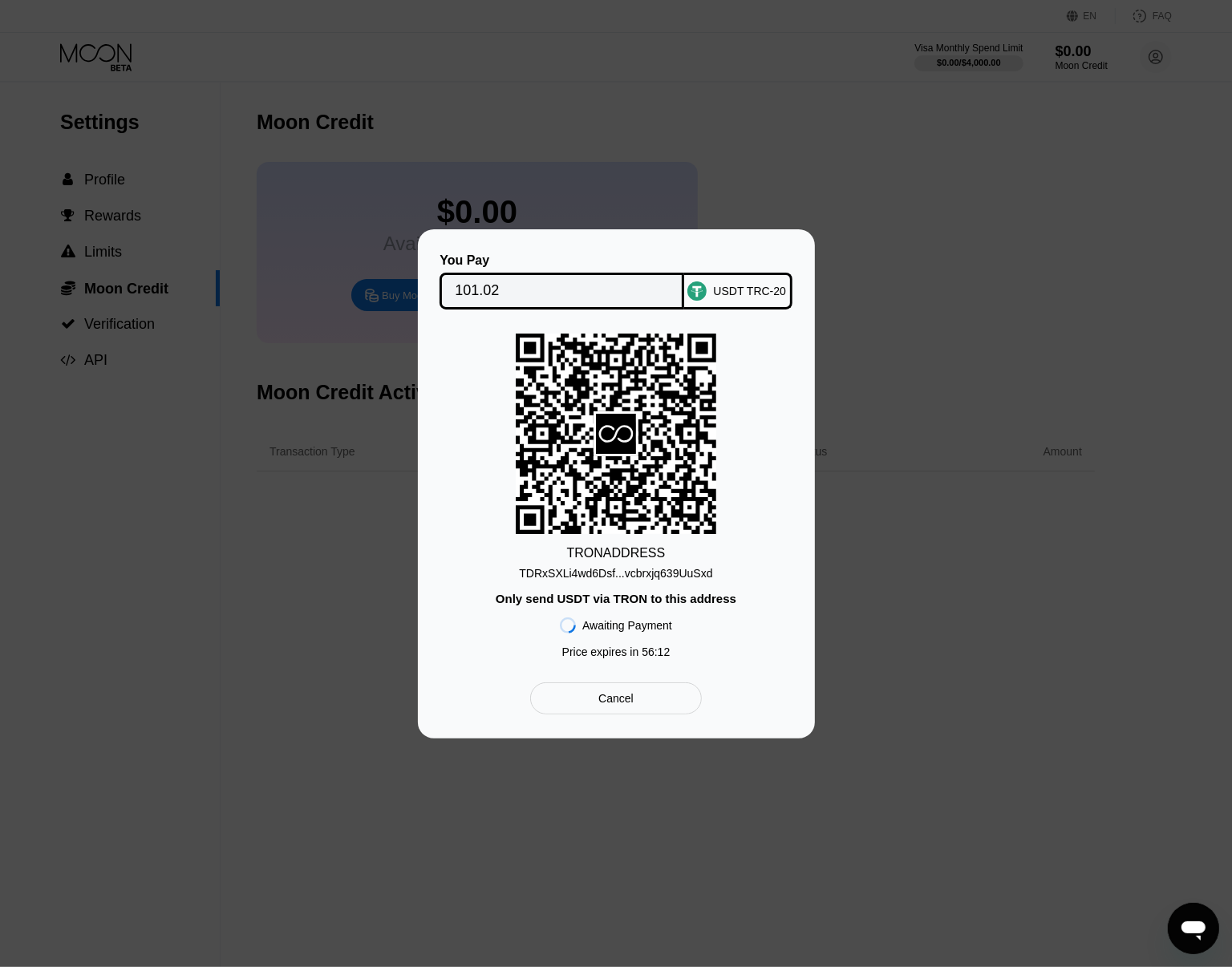
drag, startPoint x: 484, startPoint y: 338, endPoint x: 672, endPoint y: 478, distance: 234.4
click at [671, 475] on div "TRON ADDRESS TDRxSXLi4wd6Dsf...vcbrxjq639UuSxd Only send USDT via TRON to this …" at bounding box center [617, 500] width 349 height 333
drag, startPoint x: 730, startPoint y: 567, endPoint x: 706, endPoint y: 498, distance: 73.1
click at [707, 496] on div "TRON ADDRESS TDRxSXLi4wd6Dsf...vcbrxjq639UuSxd Only send USDT via TRON to this …" at bounding box center [617, 500] width 349 height 333
drag, startPoint x: 539, startPoint y: 371, endPoint x: 623, endPoint y: 432, distance: 103.8
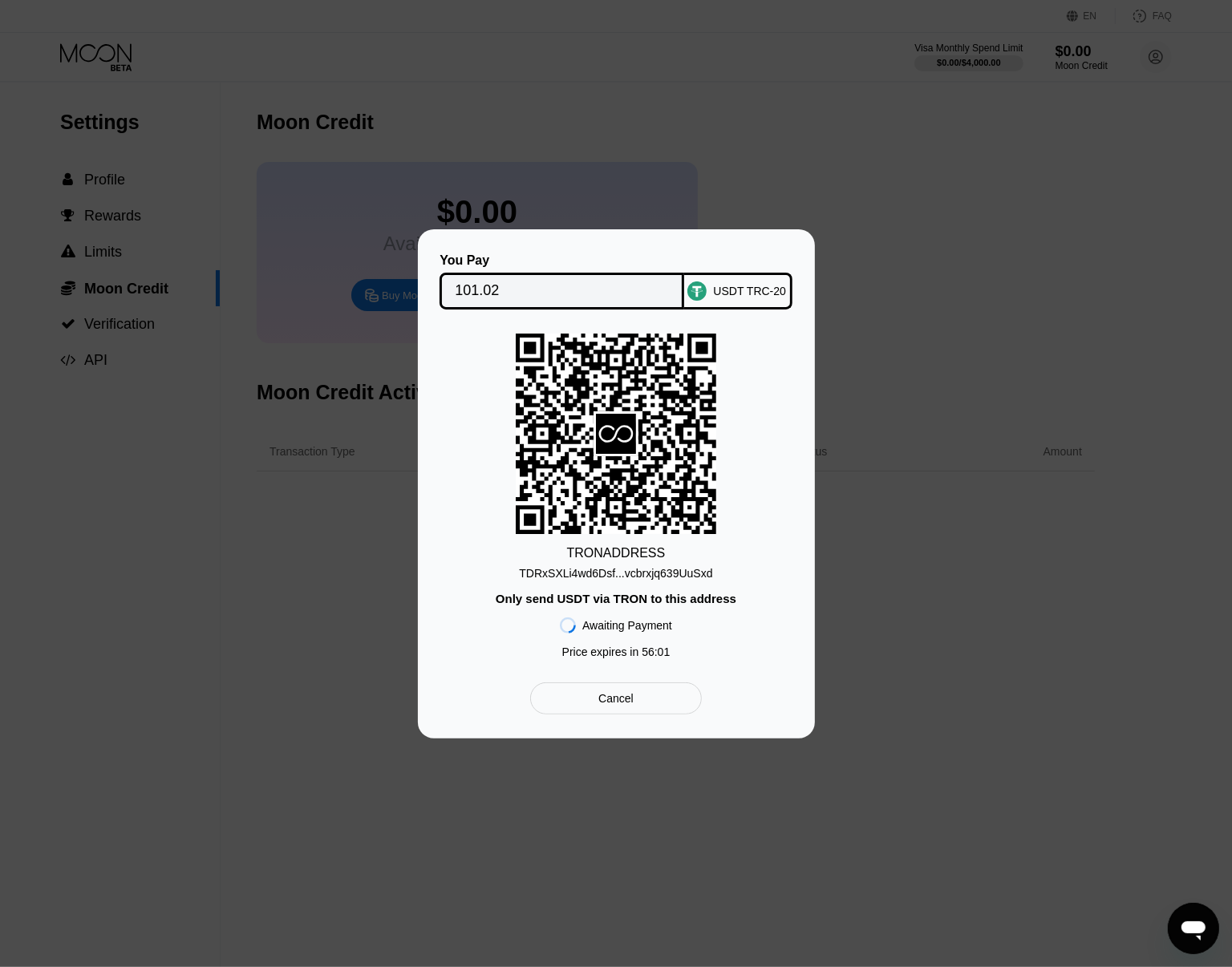
click at [622, 428] on div "TRON ADDRESS TDRxSXLi4wd6Dsf...vcbrxjq639UuSxd Only send USDT via TRON to this …" at bounding box center [617, 500] width 349 height 333
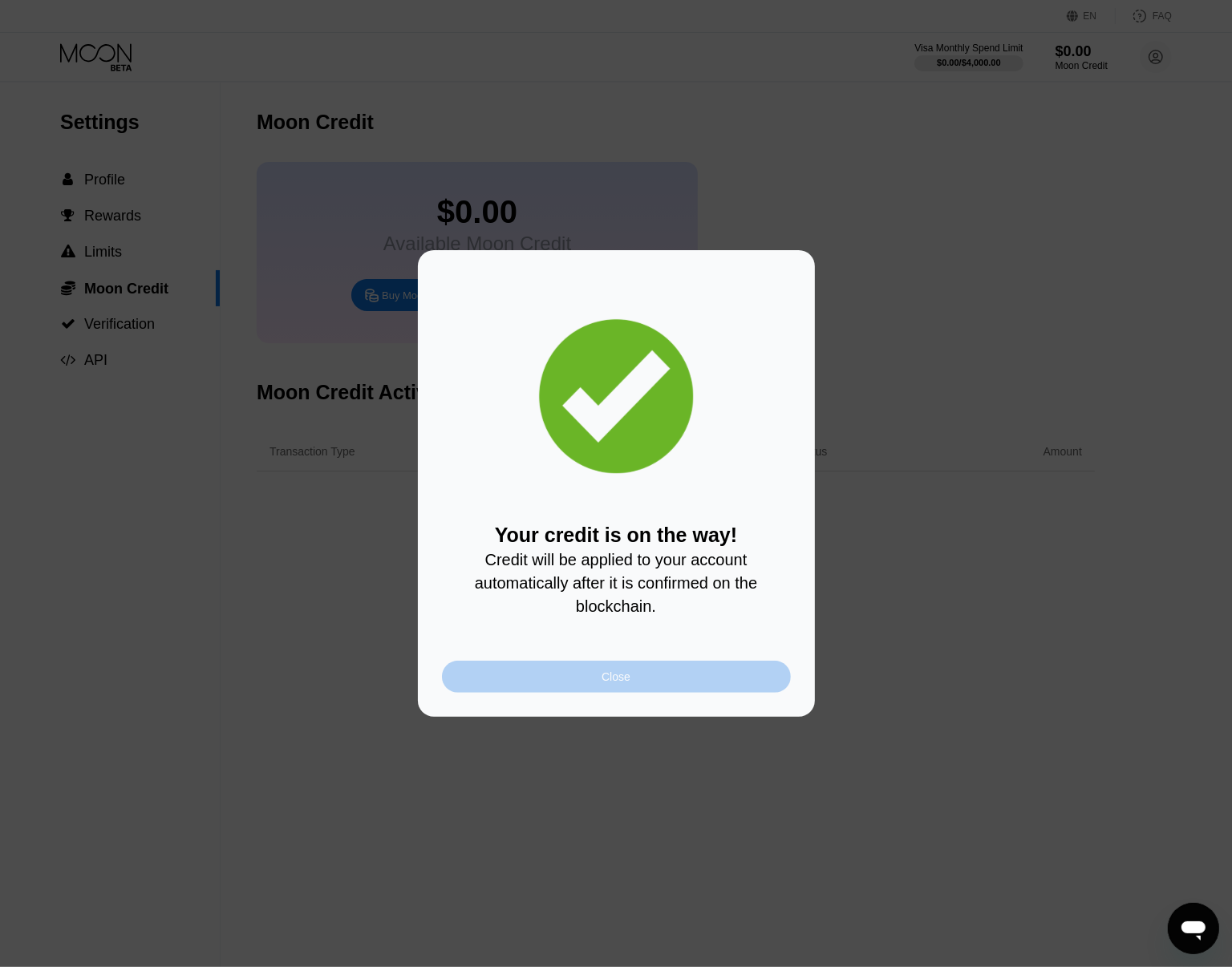
click at [544, 688] on div "Close" at bounding box center [617, 676] width 349 height 32
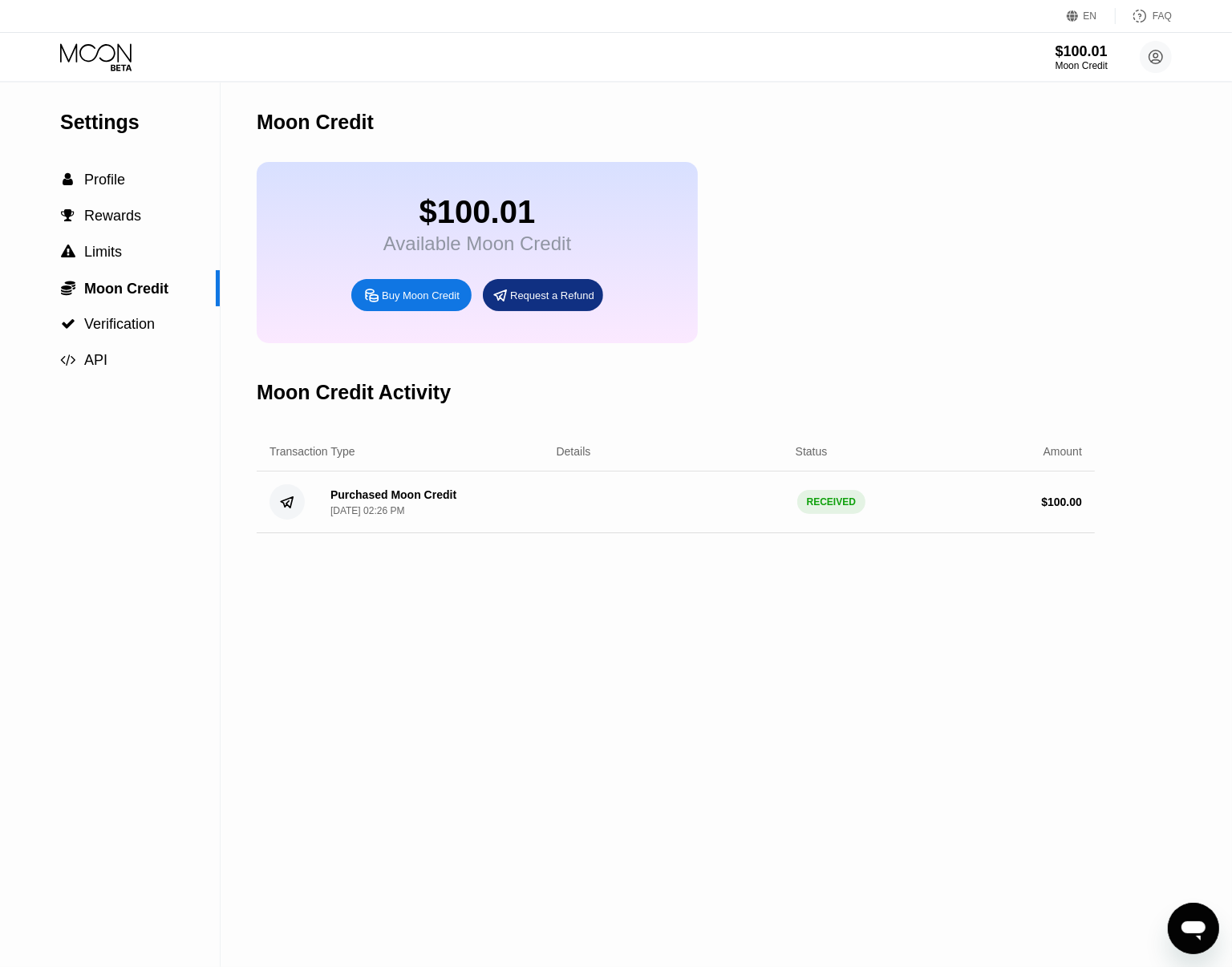
click at [99, 56] on icon at bounding box center [97, 57] width 75 height 28
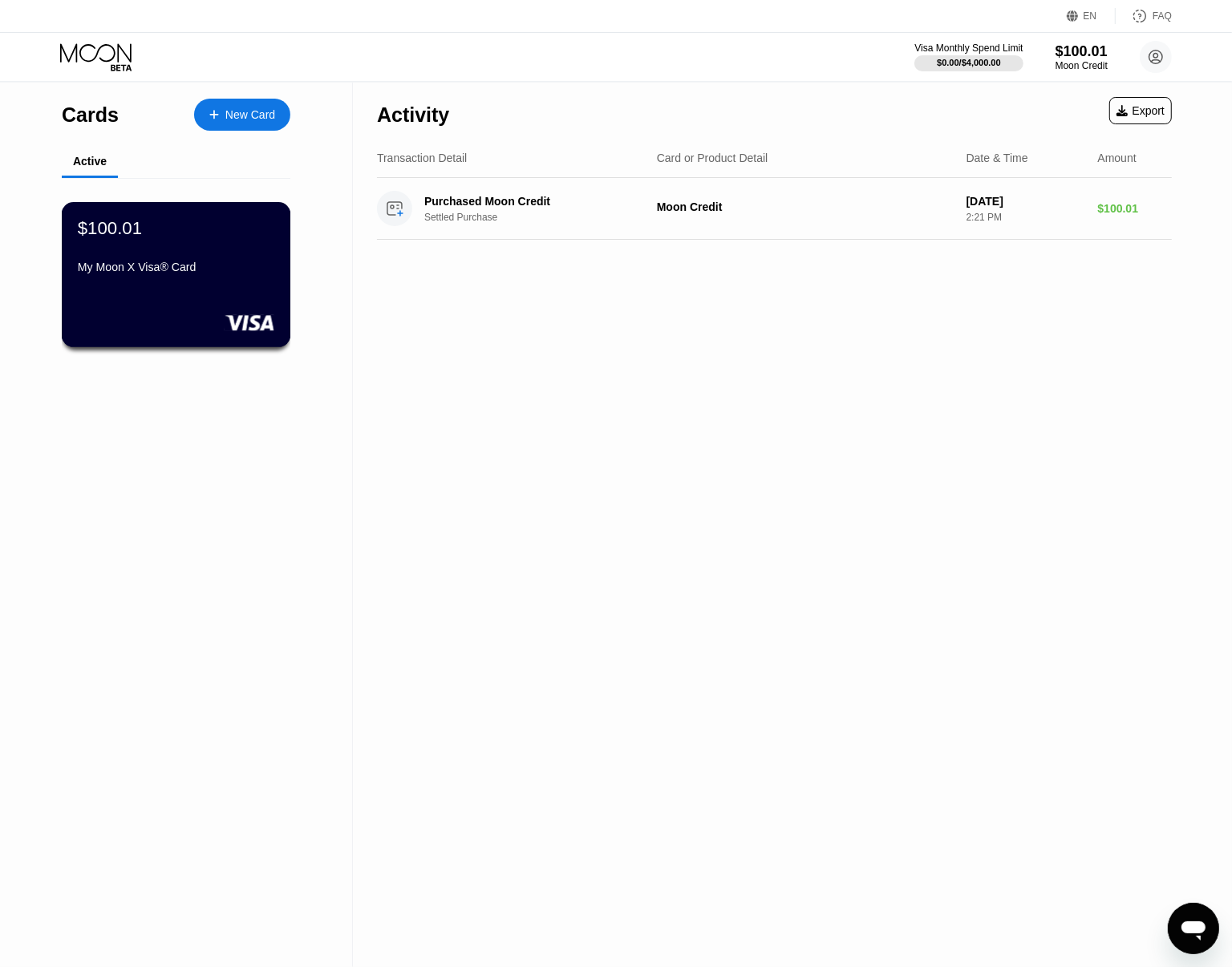
click at [171, 263] on div "My Moon X Visa® Card" at bounding box center [176, 267] width 197 height 13
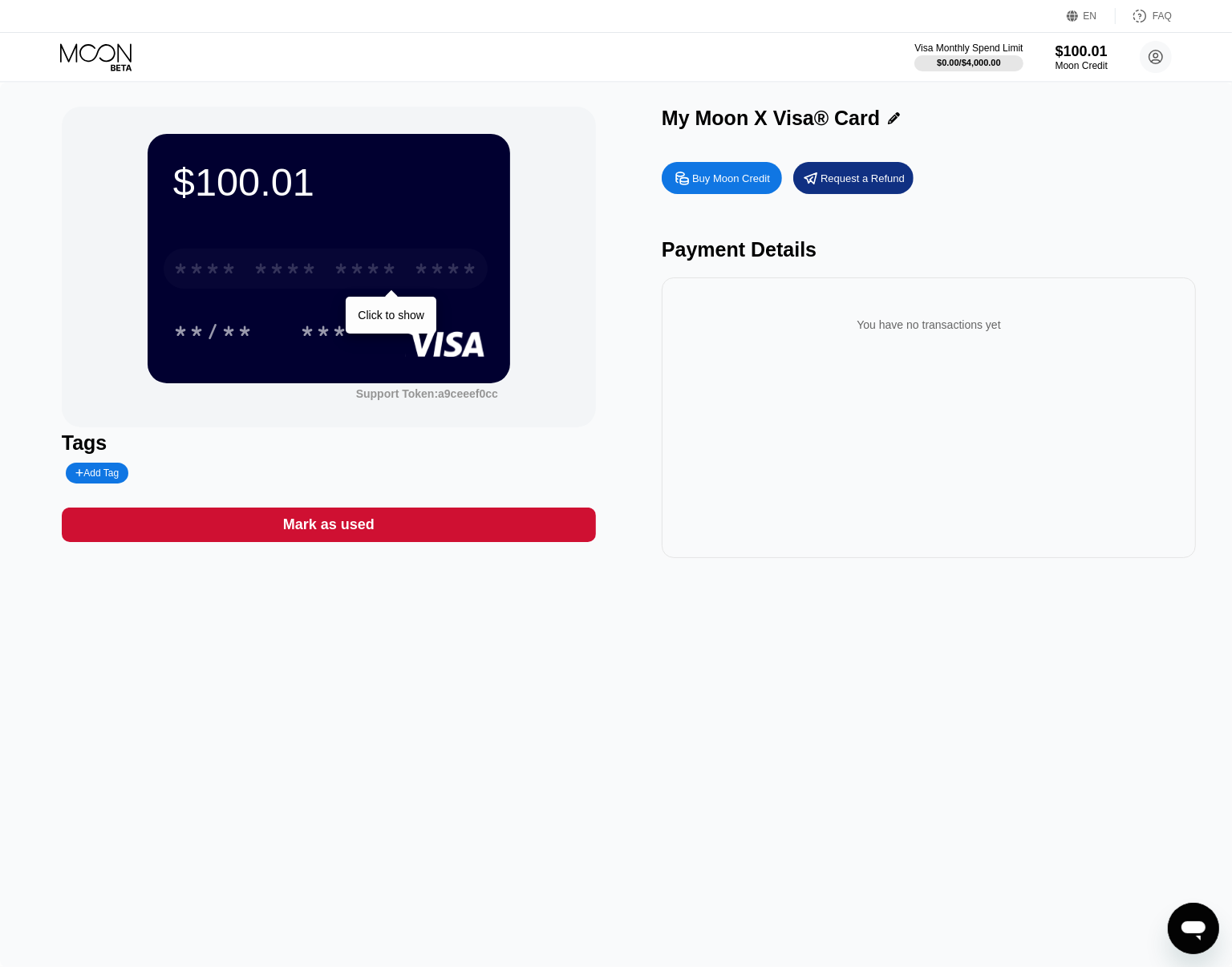
click at [397, 258] on div "* * * * * * * * * * * * ****" at bounding box center [326, 268] width 324 height 40
click at [628, 365] on div "$100.01 * * * * * * * * * * * * 7841 07/28 119 Support Token: a9ceeef0cc Tags A…" at bounding box center [616, 332] width 1109 height 451
click at [331, 279] on div "* * * * * * * * * * * * 7841" at bounding box center [326, 268] width 324 height 40
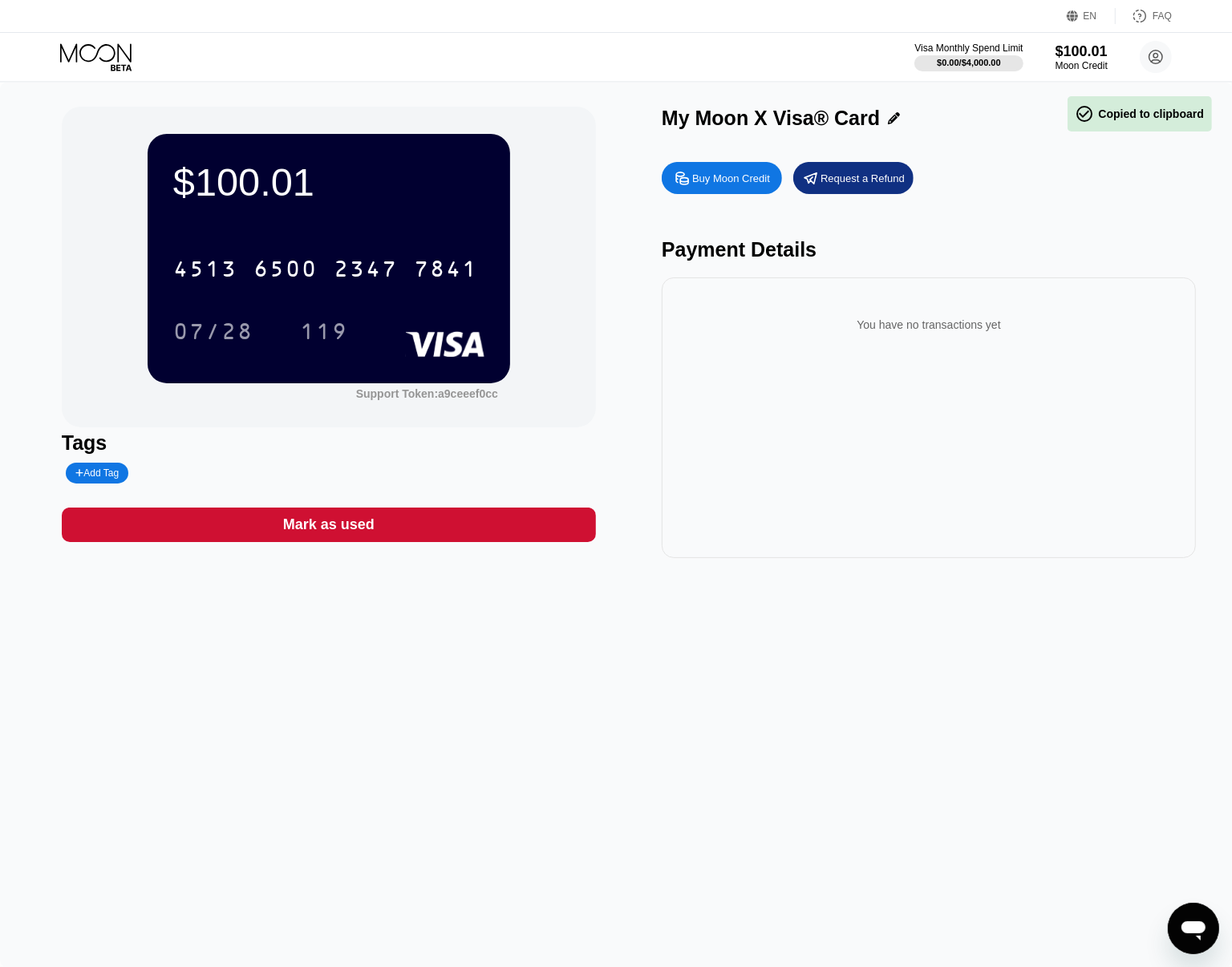
click at [592, 386] on div "$100.01 4513 6500 2347 7841 07/28 119 Support Token: a9ceeef0cc" at bounding box center [329, 267] width 535 height 321
click at [386, 756] on div "$100.01 4513 6500 2347 7841 07/28 119 Support Token: a9ceeef0cc Tags Add Tag Ma…" at bounding box center [616, 525] width 1232 height 885
click at [194, 794] on div "$100.01 4513 6500 2347 7841 07/28 119 Support Token: a9ceeef0cc Tags Add Tag Ma…" at bounding box center [616, 525] width 1232 height 885
click at [1165, 49] on circle at bounding box center [1155, 56] width 32 height 32
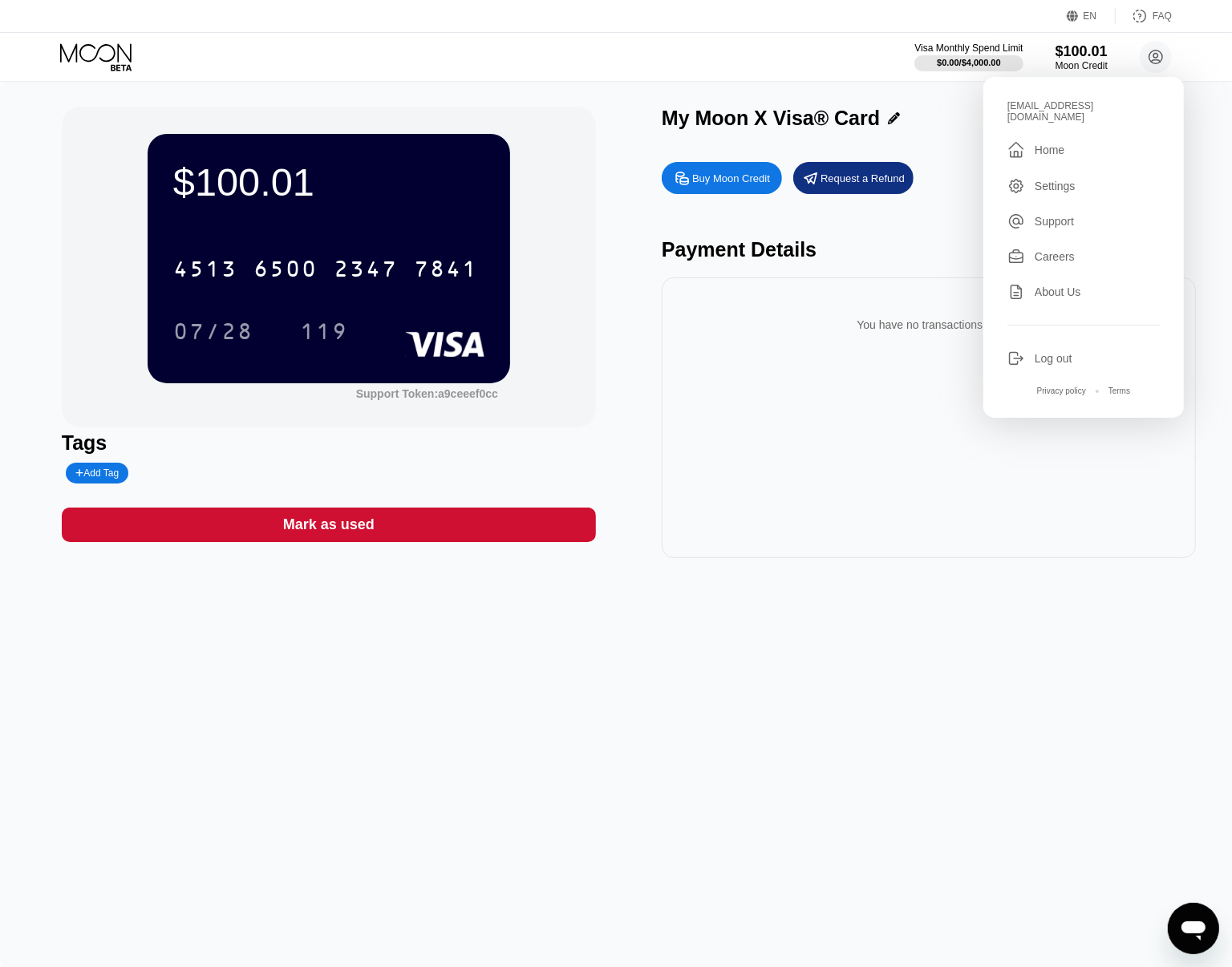
click at [1051, 352] on div "Log out" at bounding box center [1054, 358] width 38 height 13
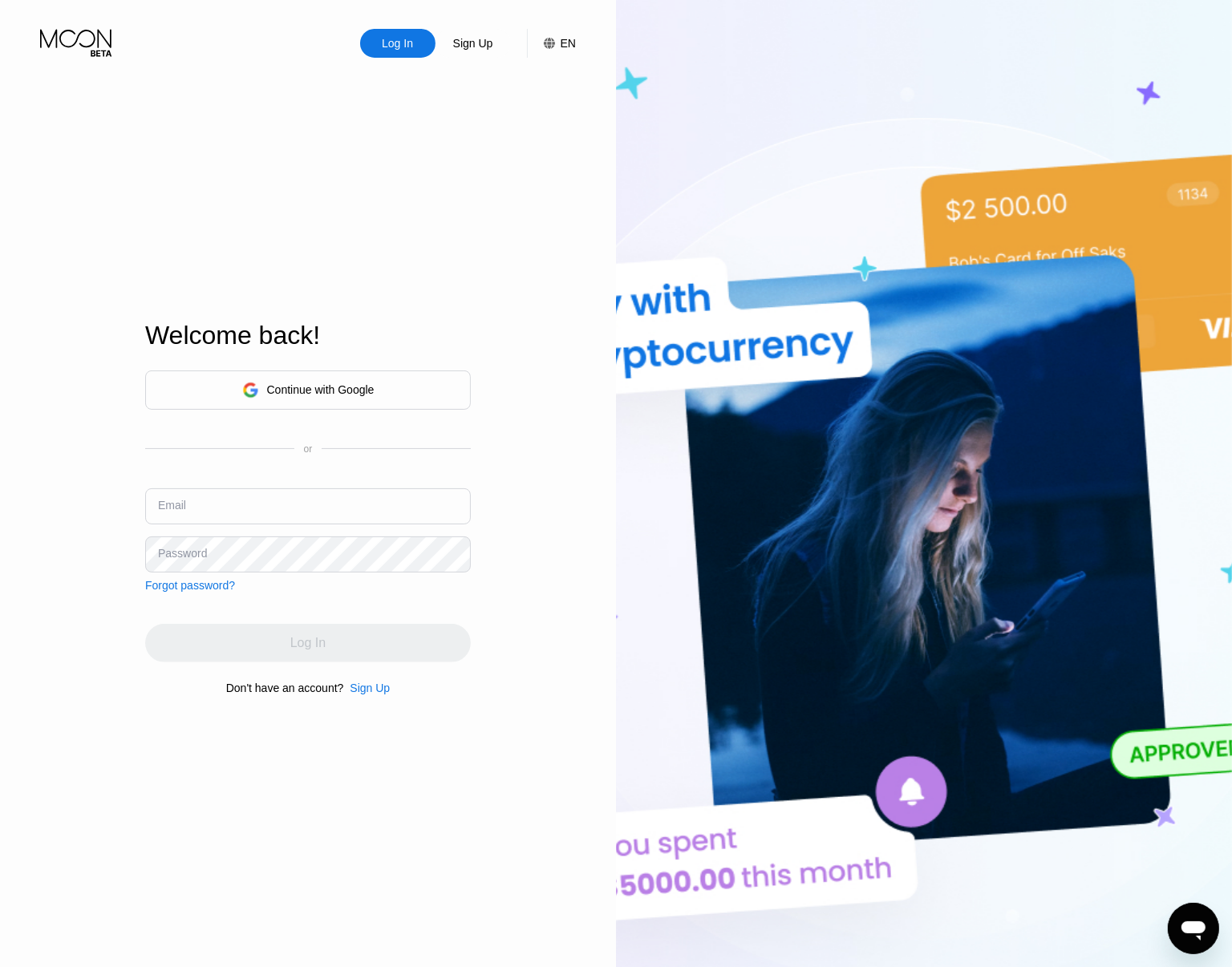
type input "[EMAIL_ADDRESS][DOMAIN_NAME]"
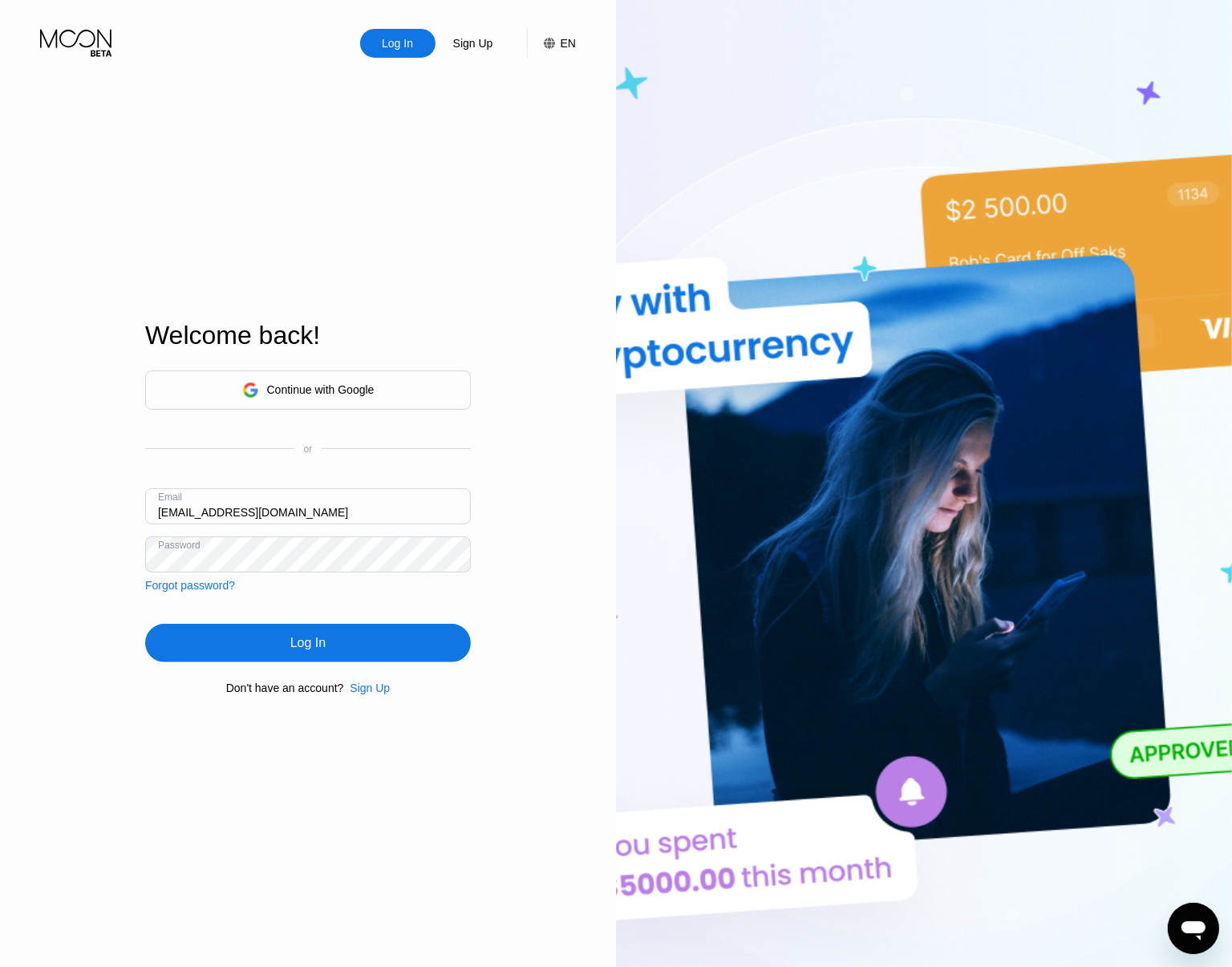
click at [269, 633] on div "Log In" at bounding box center [308, 643] width 326 height 39
click at [391, 640] on div "Log In" at bounding box center [308, 643] width 326 height 39
click at [359, 642] on div "LOADING..." at bounding box center [308, 643] width 326 height 39
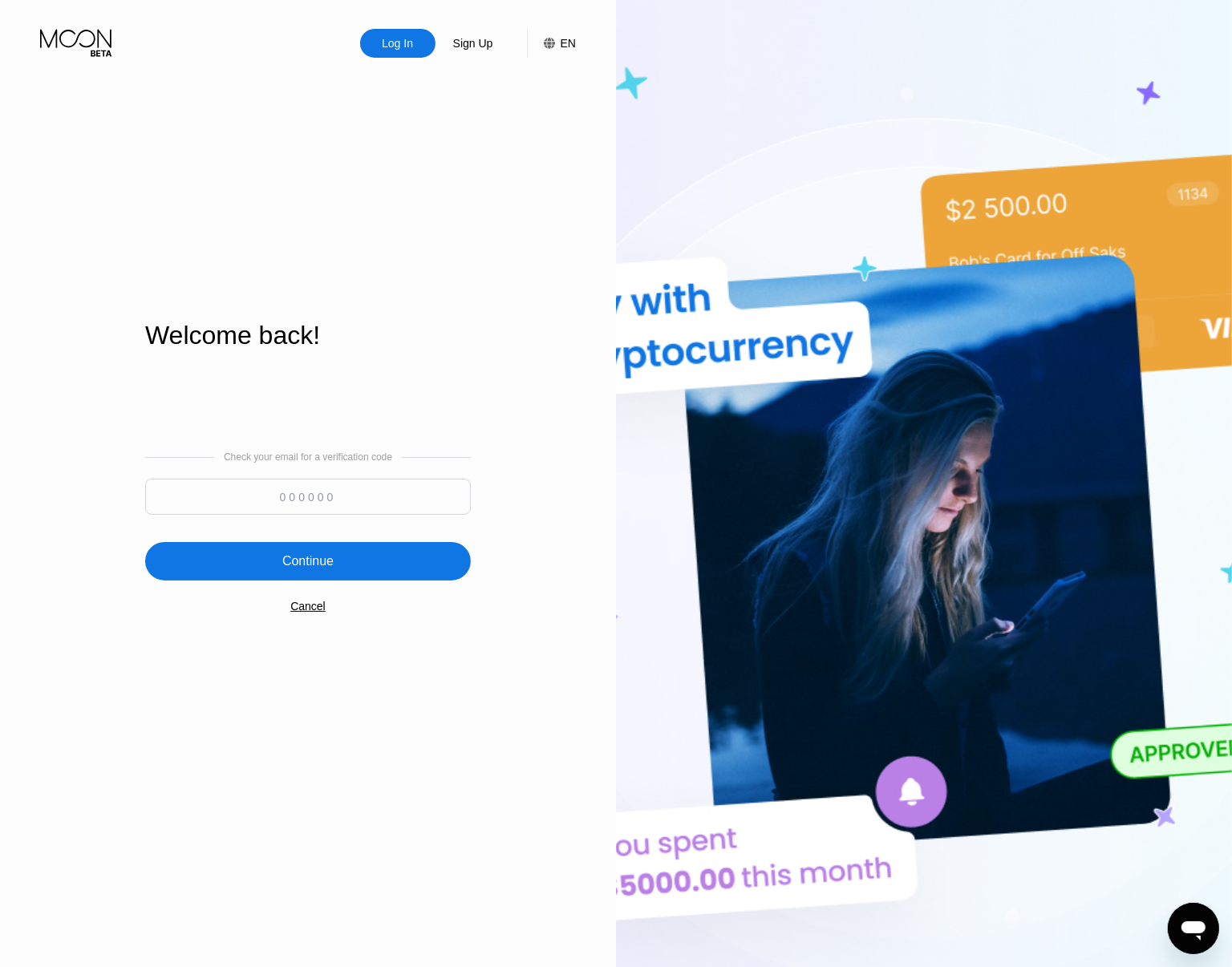
click at [361, 498] on input at bounding box center [308, 497] width 326 height 36
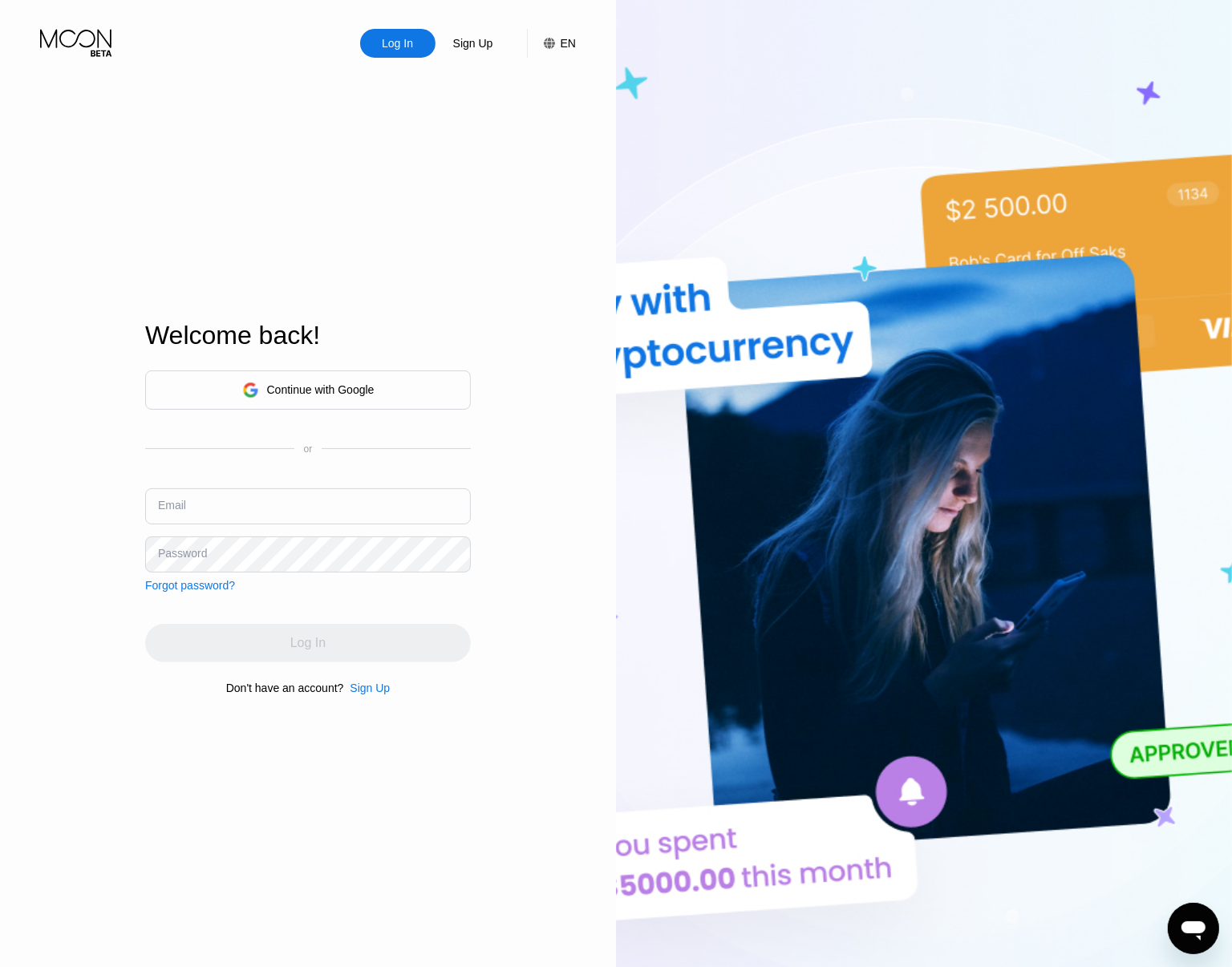
type input "[EMAIL_ADDRESS][DOMAIN_NAME]"
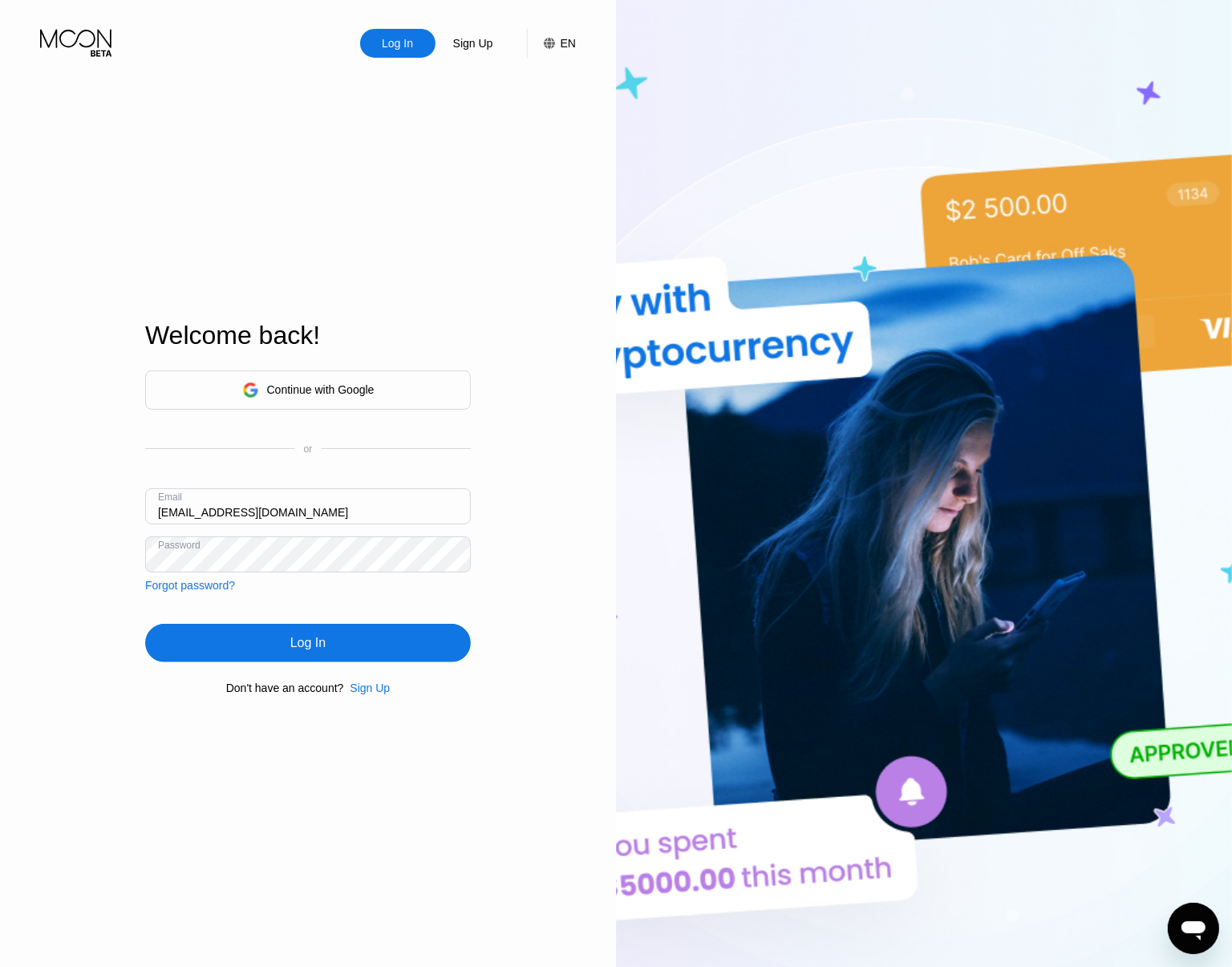
click at [326, 644] on div "Log In" at bounding box center [308, 643] width 326 height 39
click at [323, 644] on div "Log In" at bounding box center [308, 643] width 35 height 16
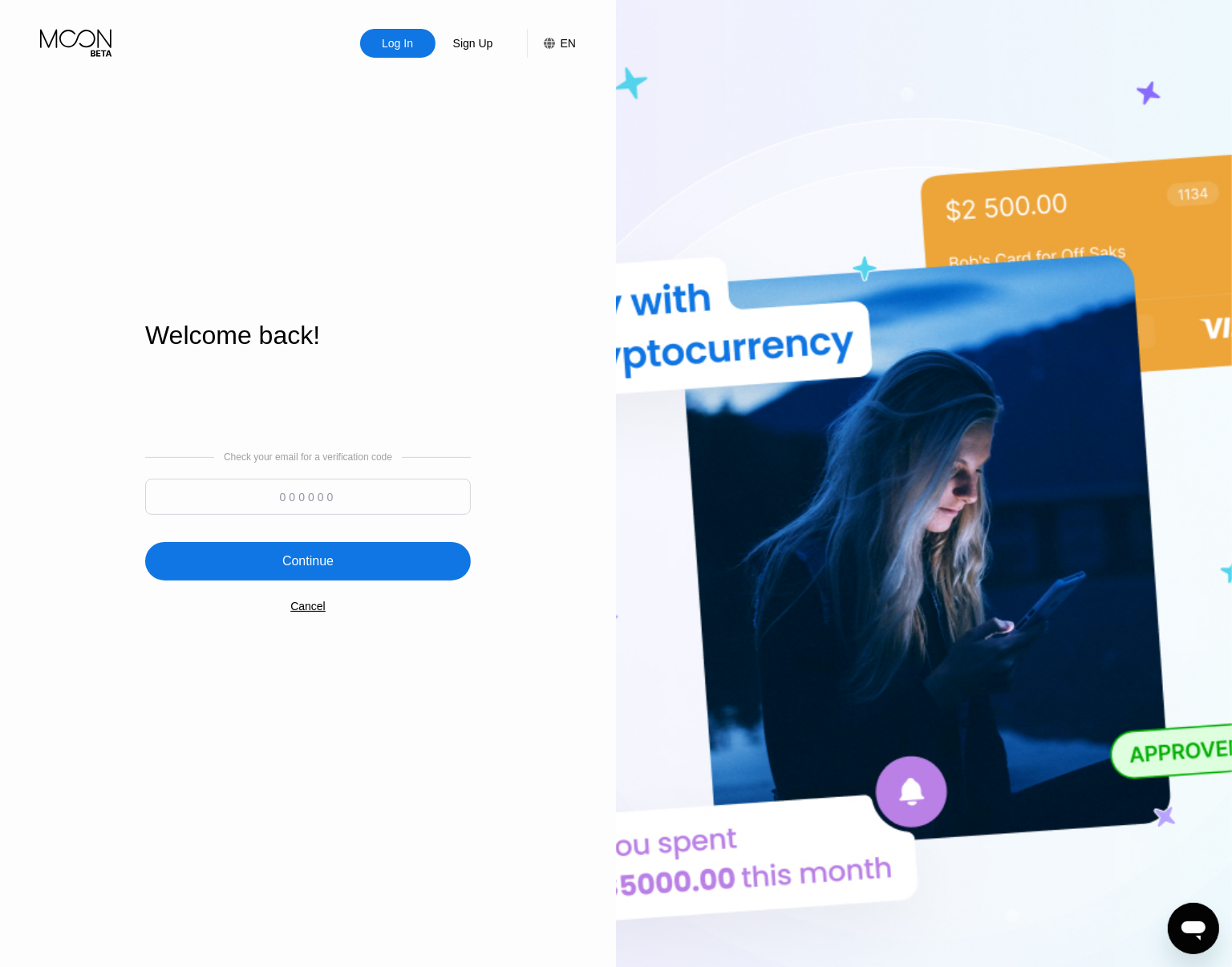
click at [1040, 156] on img at bounding box center [924, 532] width 616 height 1064
